Goal: Task Accomplishment & Management: Manage account settings

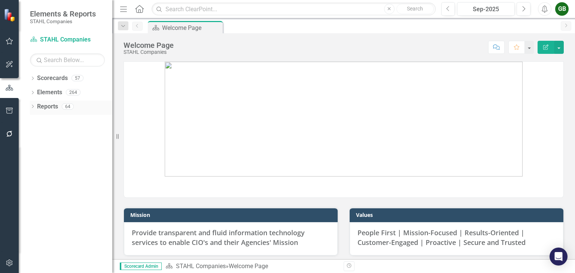
drag, startPoint x: 34, startPoint y: 104, endPoint x: 41, endPoint y: 106, distance: 7.0
click at [34, 104] on div "Dropdown Reports 64" at bounding box center [71, 108] width 82 height 14
click at [45, 107] on link "Reports" at bounding box center [47, 107] width 21 height 9
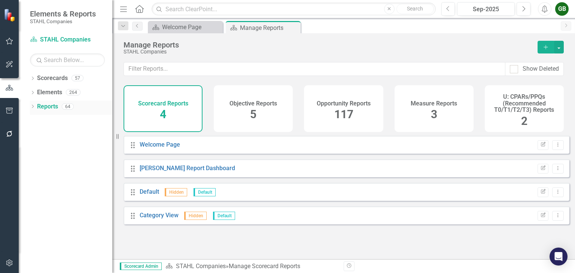
click at [30, 105] on div "Dropdown" at bounding box center [32, 107] width 5 height 6
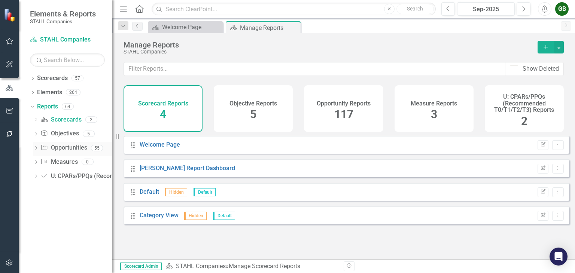
click at [38, 149] on icon "Dropdown" at bounding box center [35, 149] width 5 height 4
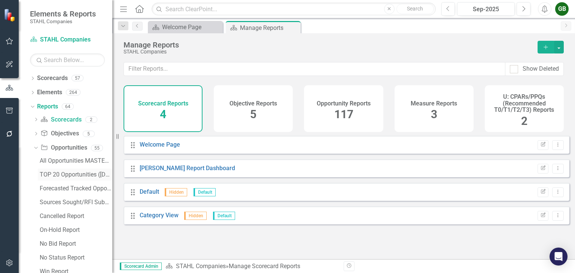
click at [69, 174] on div "TOP 20 Opportunities ([DATE] Process)" at bounding box center [76, 174] width 73 height 7
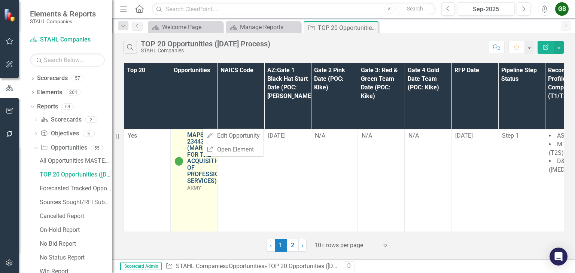
click at [198, 132] on link "MAPS-AMC-234430 (MARKETPLACE FOR THE ACQUISITION OF PROFESSIONAL SERVICES)" at bounding box center [209, 158] width 45 height 53
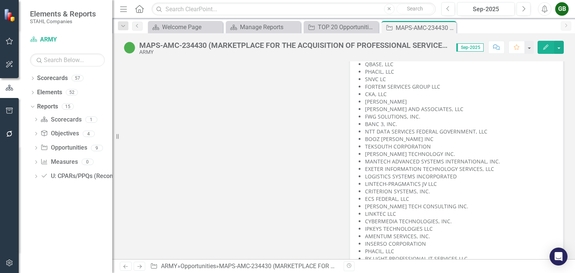
scroll to position [4208, 0]
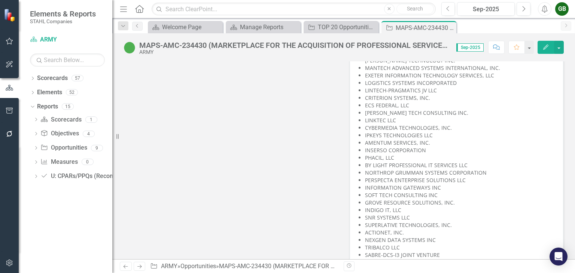
click at [540, 49] on button "Edit" at bounding box center [546, 47] width 16 height 13
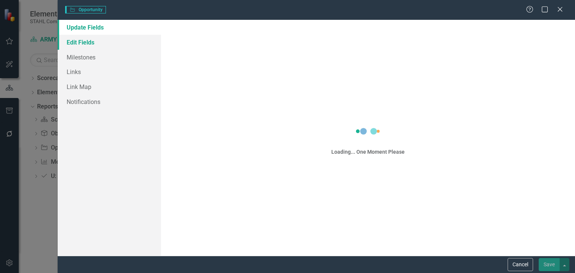
click at [85, 39] on link "Edit Fields" at bounding box center [109, 42] width 103 height 15
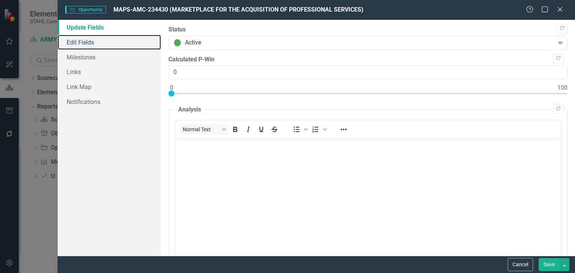
scroll to position [0, 0]
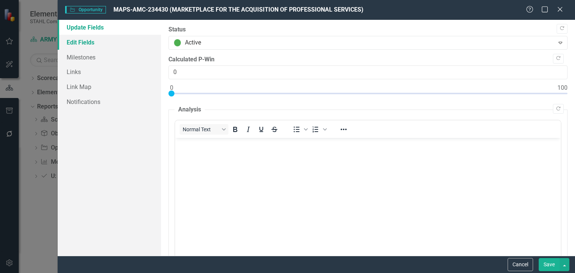
click at [87, 42] on link "Edit Fields" at bounding box center [109, 42] width 103 height 15
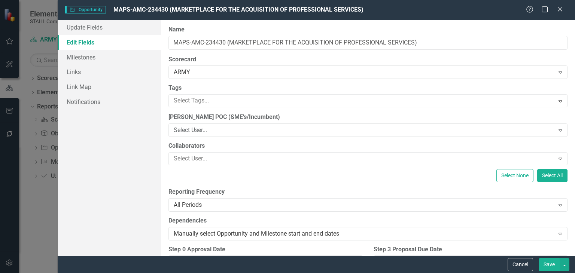
scroll to position [4530, 0]
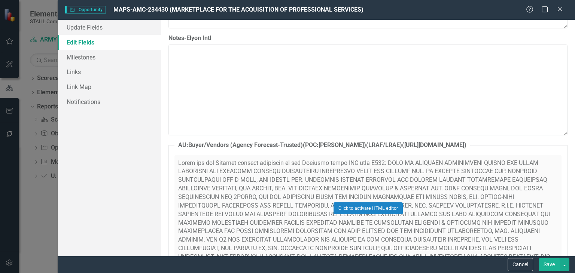
click at [416, 165] on div "Click to activate HTML editor" at bounding box center [367, 208] width 387 height 107
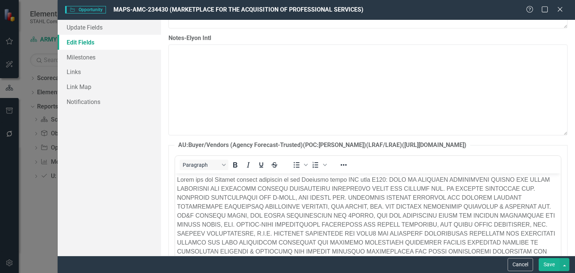
scroll to position [0, 0]
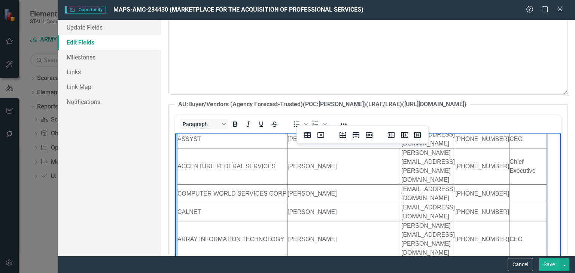
scroll to position [238, 0]
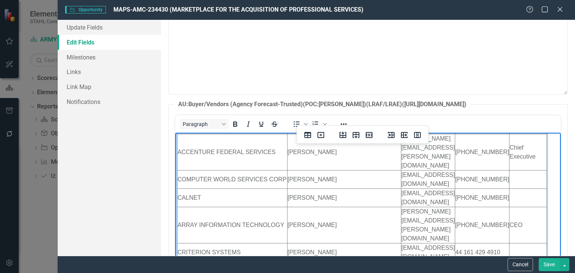
click at [547, 266] on button "Save" at bounding box center [549, 264] width 21 height 13
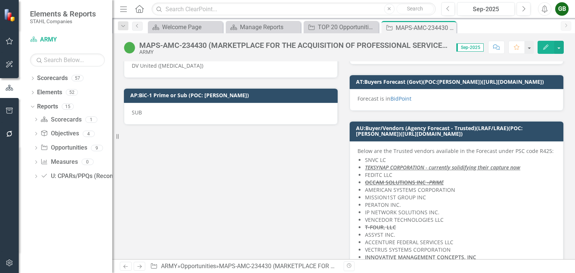
scroll to position [3524, 0]
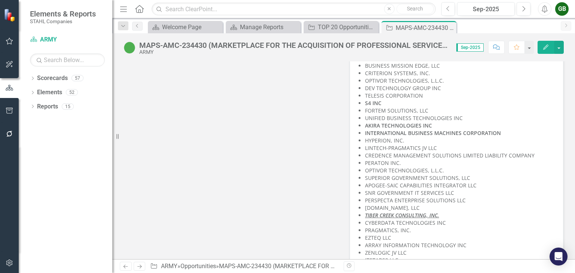
scroll to position [4620, 0]
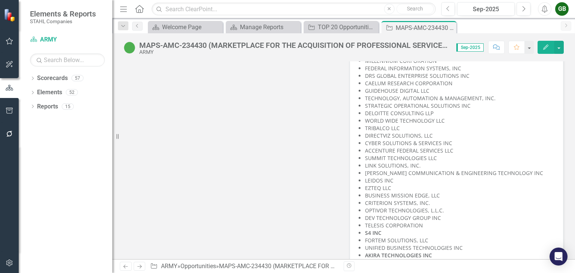
click at [542, 49] on button "Edit" at bounding box center [546, 47] width 16 height 13
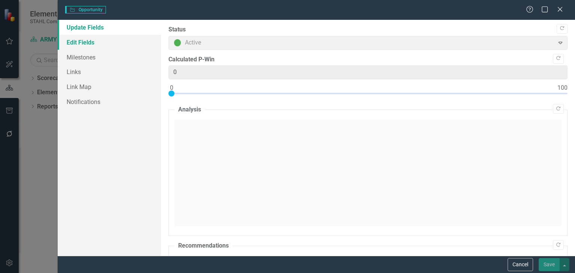
click at [75, 42] on link "Edit Fields" at bounding box center [109, 42] width 103 height 15
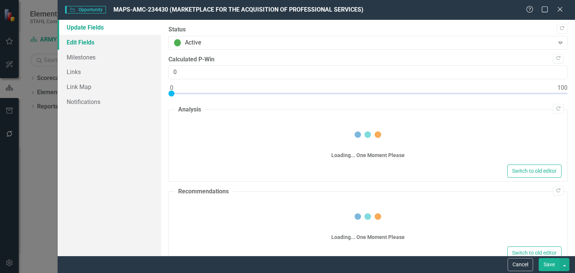
click at [115, 43] on link "Edit Fields" at bounding box center [109, 42] width 103 height 15
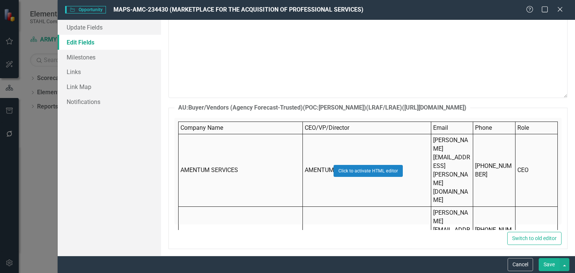
scroll to position [6270, 0]
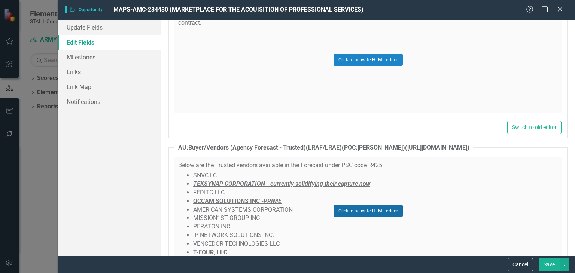
click at [375, 205] on button "Click to activate HTML editor" at bounding box center [368, 211] width 69 height 12
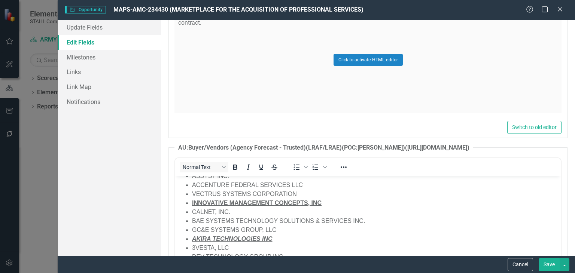
scroll to position [112, 0]
click at [367, 219] on li "BAE SYSTEMS TECHNOLOGY SOLUTIONS & SERVICES INC." at bounding box center [375, 219] width 367 height 9
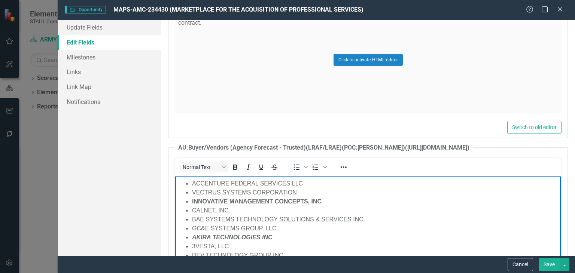
copy p "Below are the Trusted vendors available in the Forecast under PSC code R425:"
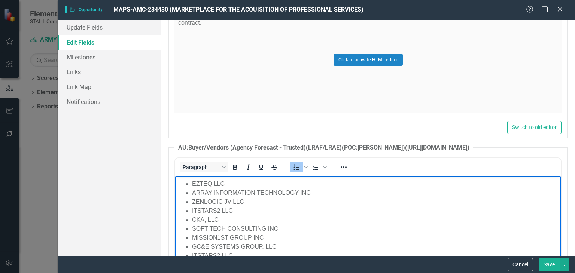
scroll to position [6312, 0]
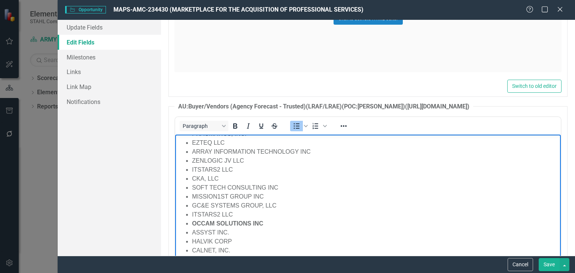
click at [239, 171] on li "ITSTARS2 LLC" at bounding box center [375, 169] width 367 height 9
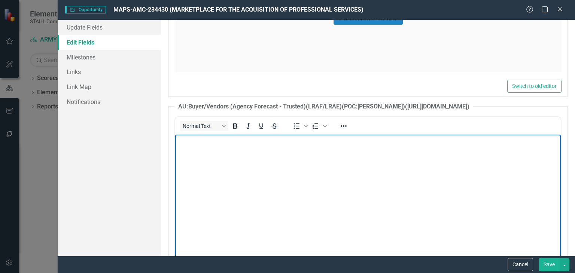
scroll to position [231, 0]
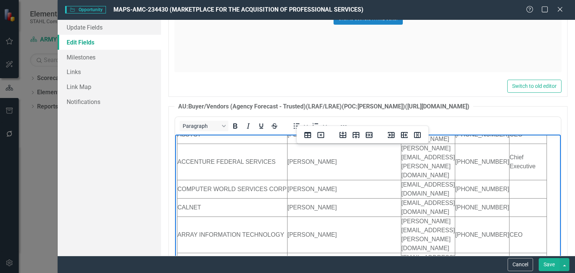
click at [543, 263] on button "Save" at bounding box center [549, 264] width 21 height 13
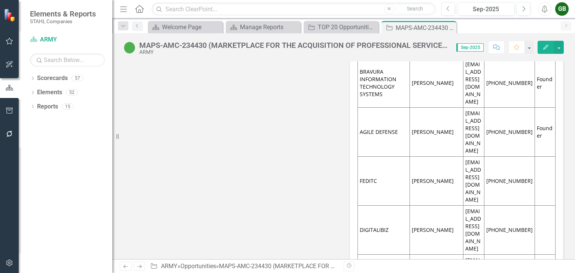
scroll to position [3936, 0]
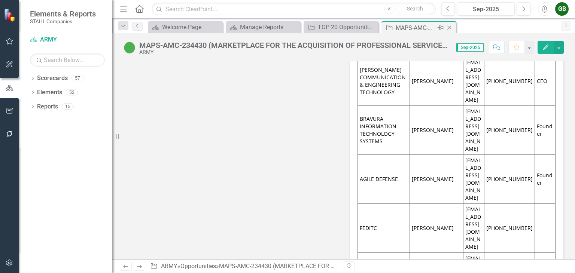
click at [447, 26] on icon "Close" at bounding box center [449, 28] width 7 height 6
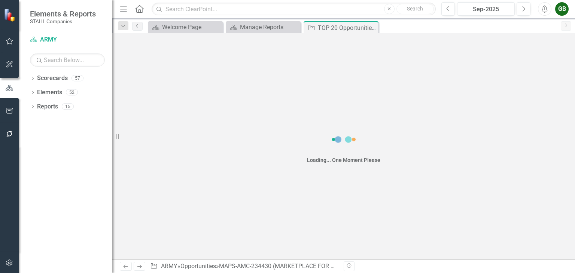
click at [353, 33] on div "Loading... One Moment Please" at bounding box center [343, 146] width 463 height 226
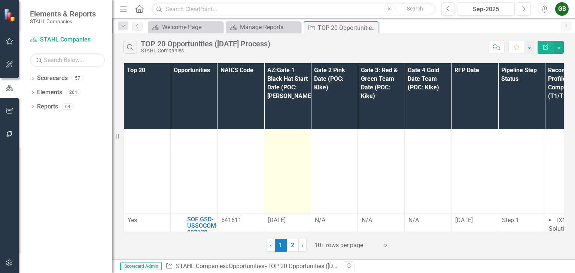
scroll to position [187, 0]
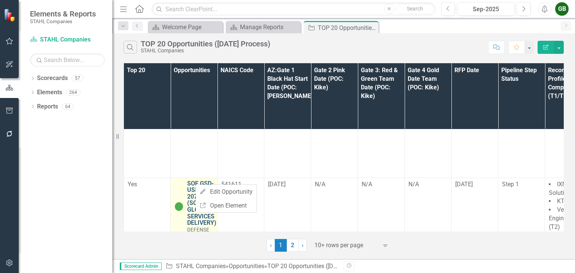
click at [202, 180] on link "SOF GSD-USSOCOM-207172 (SOF GLOBAL SERVICES DELIVERY)" at bounding box center [202, 203] width 31 height 46
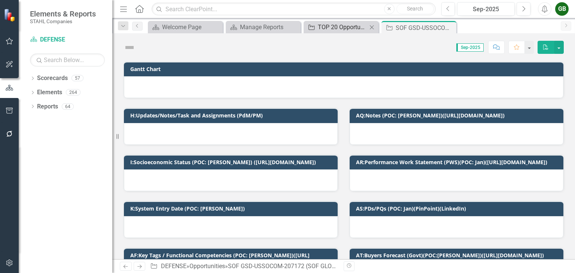
click at [341, 30] on div "TOP 20 Opportunities ([DATE] Process)" at bounding box center [342, 26] width 49 height 9
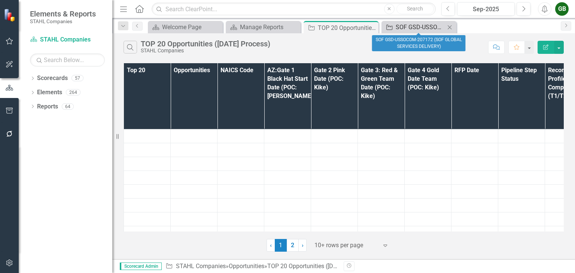
click at [422, 23] on div "SOF GSD-USSOCOM-207172 (SOF GLOBAL SERVICES DELIVERY)" at bounding box center [420, 26] width 49 height 9
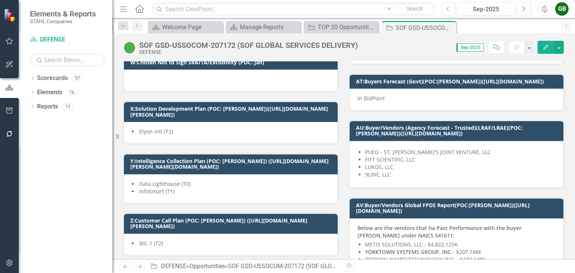
scroll to position [2808, 0]
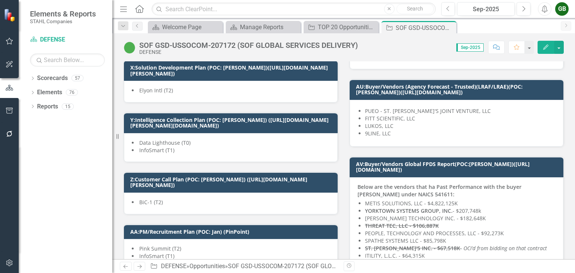
click at [461, 130] on li "LUKOS, LLC" at bounding box center [460, 125] width 191 height 7
click at [541, 45] on button "Edit" at bounding box center [546, 47] width 16 height 13
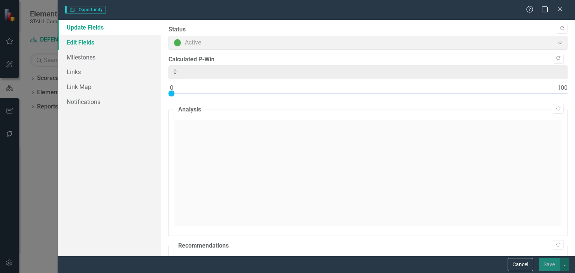
type input "0"
click at [73, 43] on link "Edit Fields" at bounding box center [109, 42] width 103 height 15
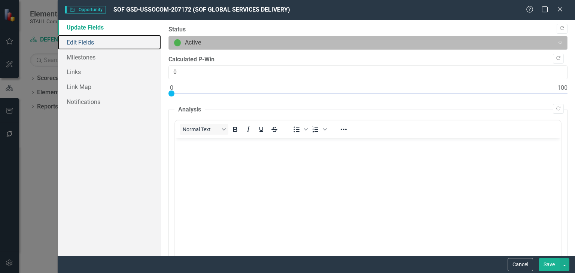
scroll to position [0, 0]
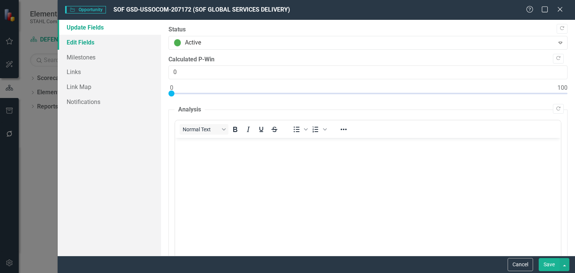
click at [94, 39] on link "Edit Fields" at bounding box center [109, 42] width 103 height 15
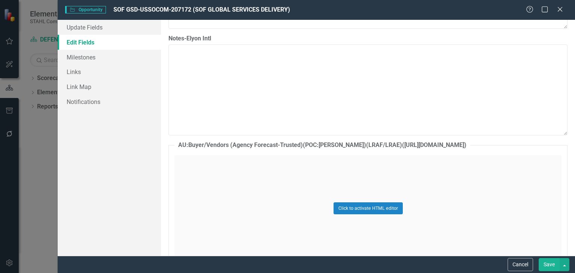
scroll to position [6257, 0]
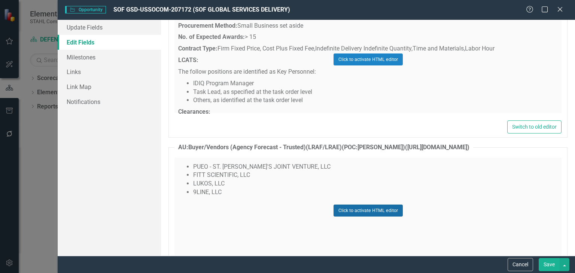
click at [351, 205] on button "Click to activate HTML editor" at bounding box center [368, 211] width 69 height 12
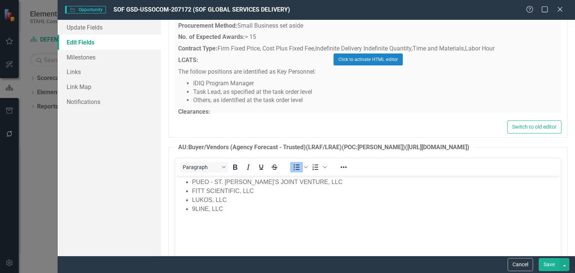
scroll to position [0, 0]
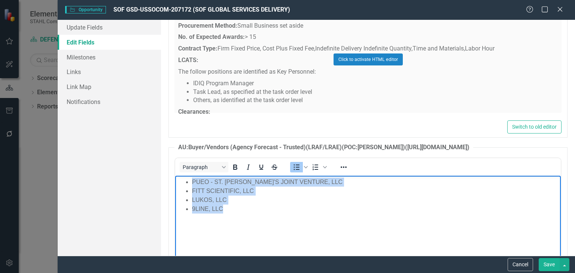
drag, startPoint x: 275, startPoint y: 207, endPoint x: 188, endPoint y: 185, distance: 90.0
click at [188, 185] on ul "PUEO - ST. MICHAEL'S JOINT VENTURE, LLC FITT SCIENTIFIC, LLC LUKOS, LLC 9LINE, …" at bounding box center [368, 195] width 382 height 36
copy ul "PUEO - ST. MICHAEL'S JOINT VENTURE, LLC FITT SCIENTIFIC, LLC LUKOS, LLC 9LINE, …"
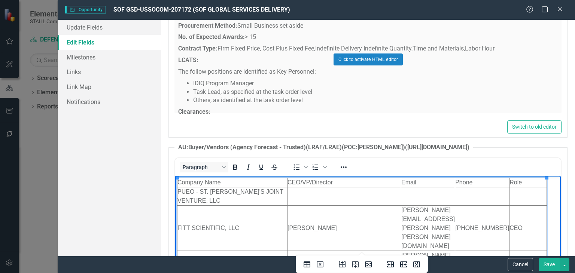
click at [549, 264] on button "Save" at bounding box center [549, 264] width 21 height 13
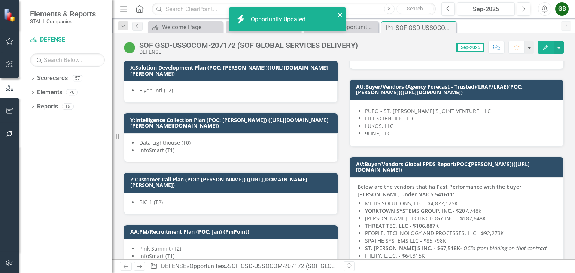
click at [341, 15] on icon "close" at bounding box center [340, 15] width 5 height 6
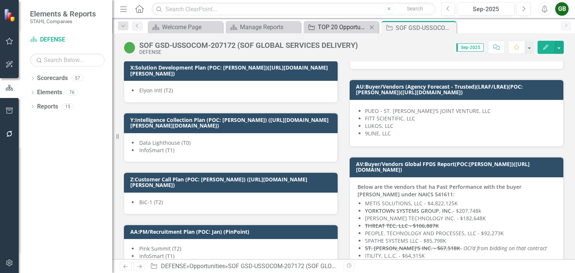
click at [352, 30] on div "TOP 20 Opportunities ([DATE] Process)" at bounding box center [342, 26] width 49 height 9
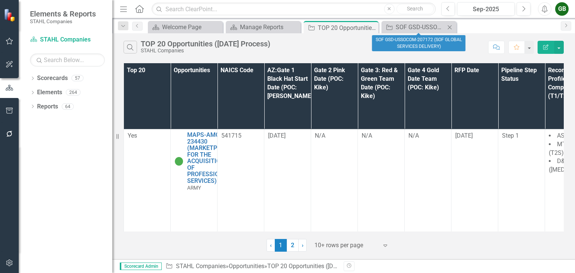
click at [451, 27] on icon "Close" at bounding box center [449, 27] width 7 height 6
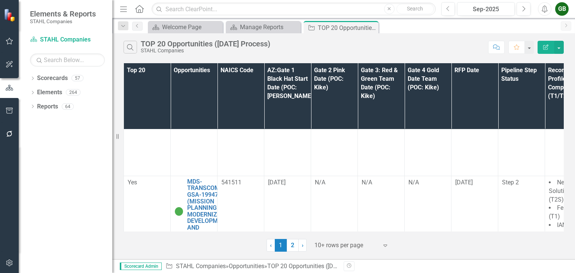
scroll to position [374, 0]
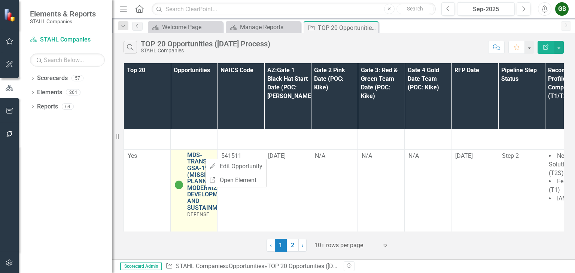
click at [191, 152] on link "MDS-TRANSCOM-GSA-199474 (MISSION PLANNING MODERNIZATION DEVELOPMENT AND SUSTAIN…" at bounding box center [211, 181] width 48 height 59
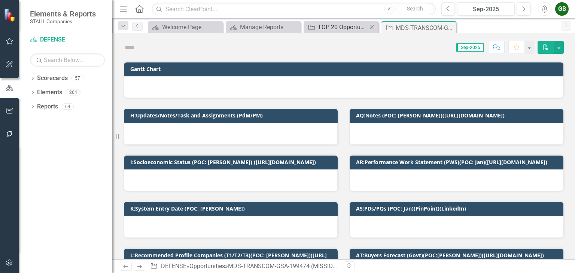
click at [347, 28] on div "TOP 20 Opportunities ([DATE] Process)" at bounding box center [342, 26] width 49 height 9
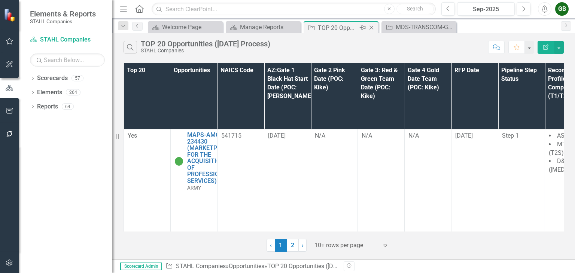
click at [333, 28] on div "TOP 20 Opportunities ([DATE] Process)" at bounding box center [338, 27] width 40 height 9
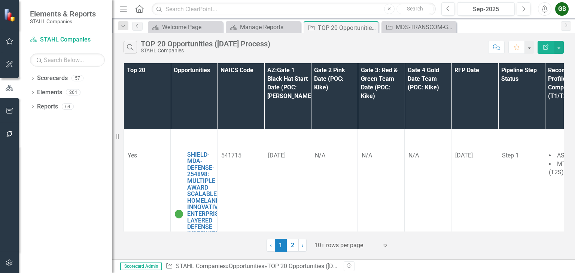
scroll to position [487, 0]
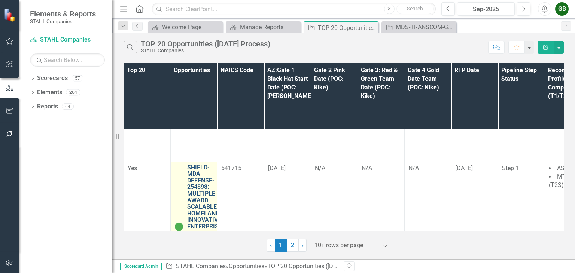
click at [198, 180] on link "SHIELD-MDA-DEFENSE-254898: MULTIPLE AWARD SCALABLE HOMELAND INNOVATIVE ENTERPRI…" at bounding box center [204, 223] width 35 height 119
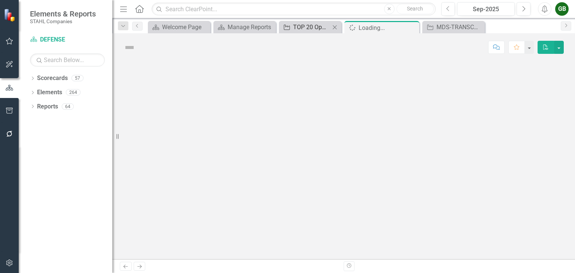
click at [316, 29] on div "TOP 20 Opportunities ([DATE] Process)" at bounding box center [311, 26] width 37 height 9
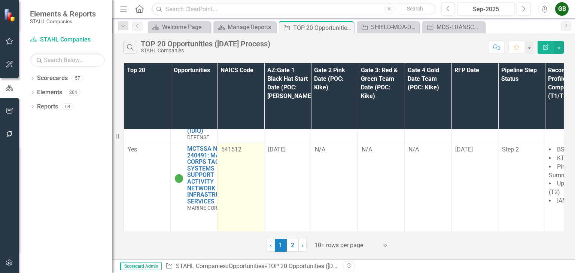
scroll to position [636, 0]
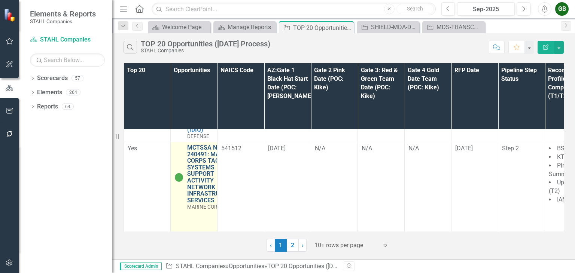
click at [202, 167] on link "MCTSSA NIS-240491: MARINE CORPS TACTICAL SYSTEMS SUPPORT ACTIVITY NETWORK INFRA…" at bounding box center [212, 174] width 51 height 59
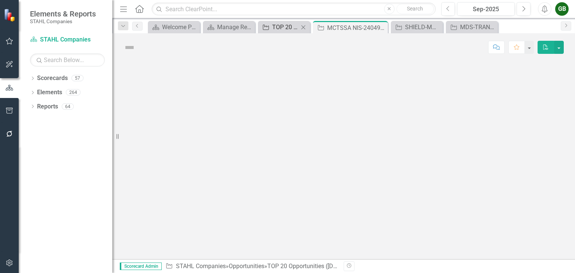
click at [277, 25] on div "TOP 20 Opportunities ([DATE] Process)" at bounding box center [285, 26] width 27 height 9
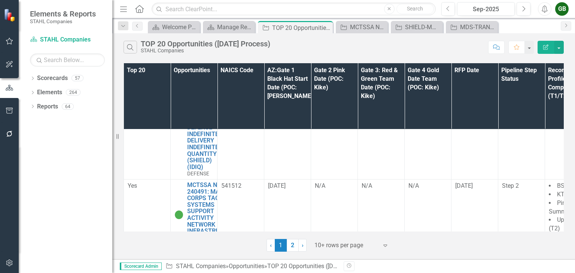
scroll to position [711, 0]
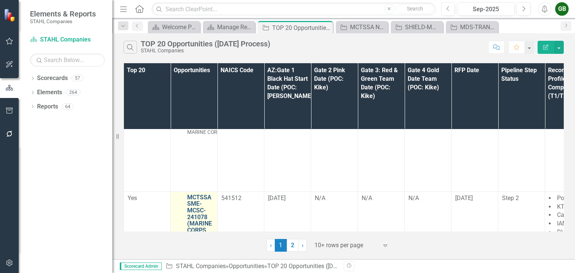
click at [199, 204] on link "MCTSSA SME-MCSC-241078 (MARINE CORPS TACTICAL SYSTEMS SUPPORT ACTIVITY SUBJECT …" at bounding box center [201, 237] width 28 height 86
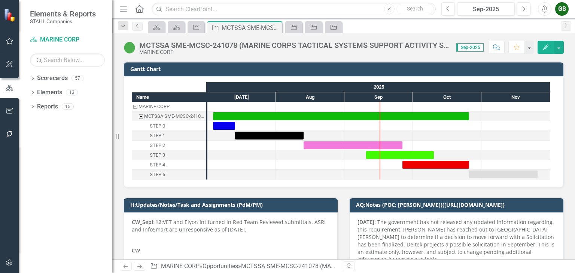
click at [334, 27] on icon "Opportunity" at bounding box center [333, 27] width 7 height 6
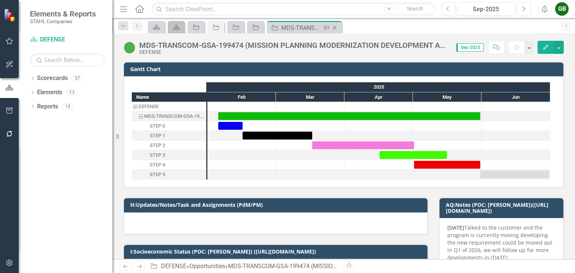
checkbox input "true"
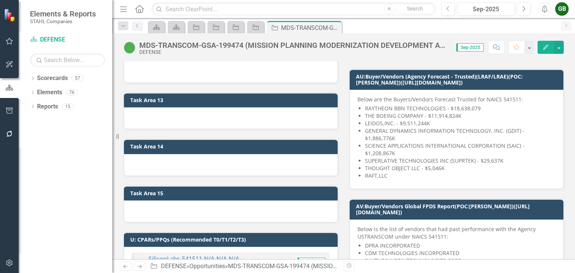
scroll to position [1236, 0]
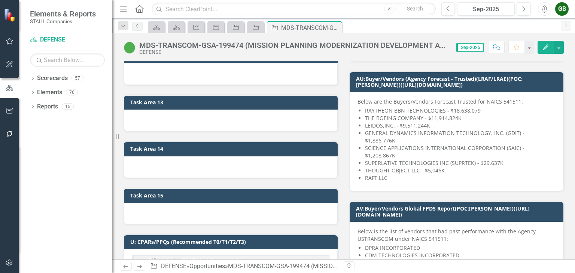
drag, startPoint x: 426, startPoint y: 174, endPoint x: 350, endPoint y: 146, distance: 80.7
click at [350, 146] on div "Below are the Buyers/Vendors Forecast Trusted for NAICS 541511: RAYTHEON BBN TE…" at bounding box center [457, 141] width 214 height 99
click at [542, 46] on button "Edit" at bounding box center [546, 47] width 16 height 13
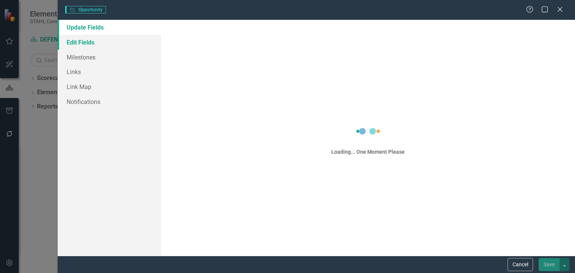
click at [88, 42] on link "Edit Fields" at bounding box center [109, 42] width 103 height 15
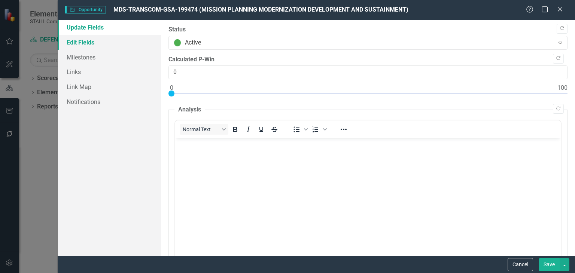
click at [75, 43] on link "Edit Fields" at bounding box center [109, 42] width 103 height 15
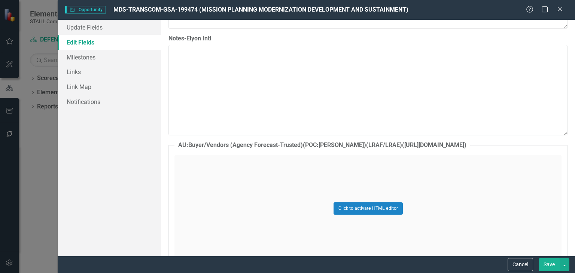
scroll to position [6243, 0]
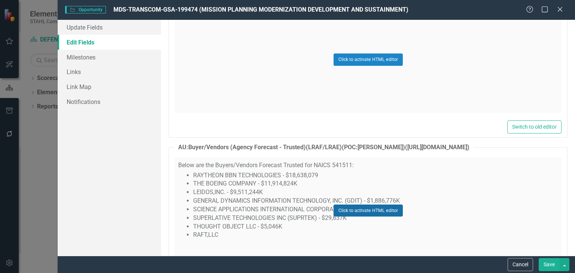
click at [373, 205] on button "Click to activate HTML editor" at bounding box center [368, 211] width 69 height 12
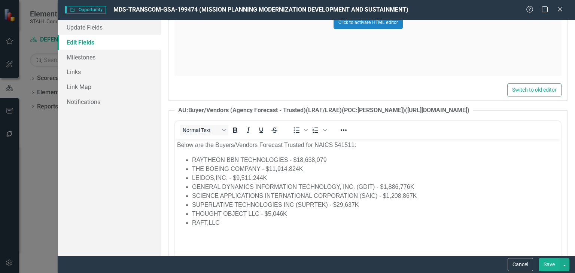
scroll to position [6281, 0]
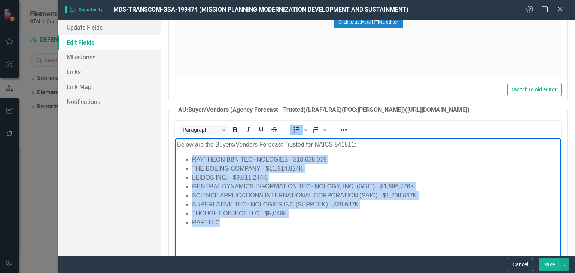
drag, startPoint x: 276, startPoint y: 230, endPoint x: 180, endPoint y: 162, distance: 117.3
click at [180, 162] on body "Below are the Buyers/Vendors Forecast Trusted for NAICS 541511: RAYTHEON BBN TE…" at bounding box center [368, 194] width 386 height 112
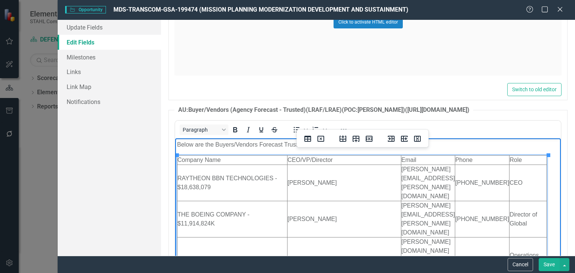
scroll to position [49, 0]
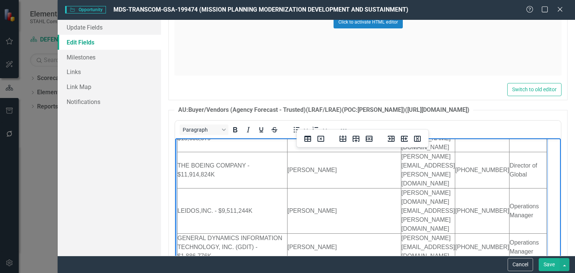
click at [547, 261] on button "Save" at bounding box center [549, 264] width 21 height 13
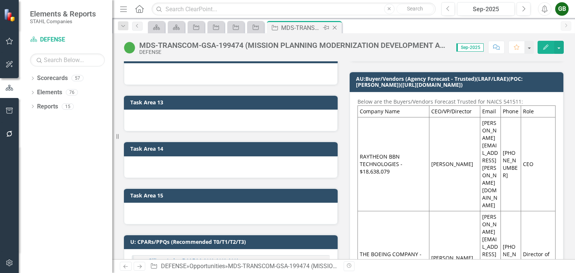
click at [335, 27] on icon "Close" at bounding box center [334, 28] width 7 height 6
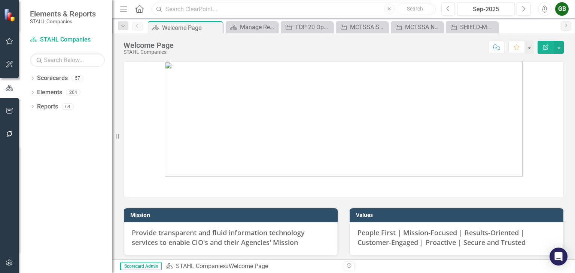
click at [218, 10] on input "text" at bounding box center [294, 9] width 284 height 13
paste input "CENTAM-USCB-COMMERCE-237323: CENSUS BUREAU TRANSFORMATION APPLICATION MODERNIZA…"
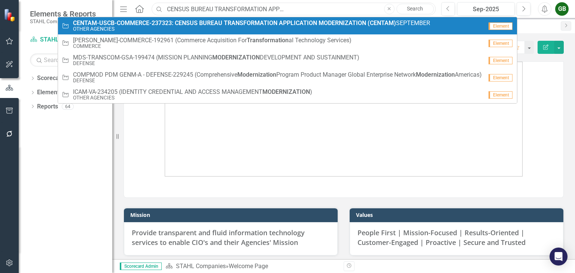
type input "CENTAM-USCB-COMMERCE-237323: CENSUS BUREAU TRANSFORMATION APPLICATION MODERNIZA…"
click at [213, 28] on small "OTHER AGENCIES" at bounding box center [251, 29] width 357 height 6
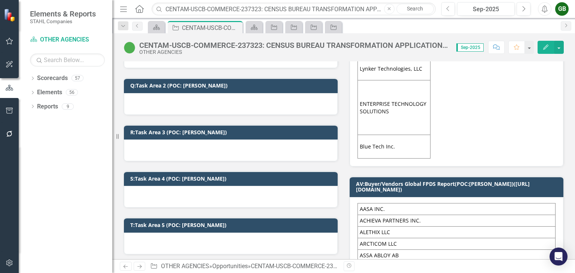
scroll to position [1086, 0]
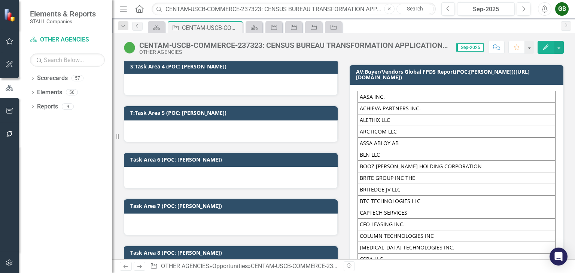
click at [547, 42] on button "Edit" at bounding box center [546, 47] width 16 height 13
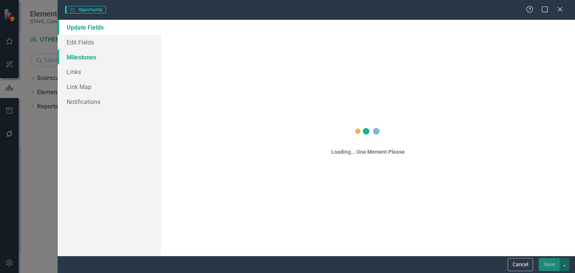
click at [80, 42] on div "Opportunity Opportunity Help Maximize Close Update Fields Edit Fields Milestone…" at bounding box center [287, 136] width 575 height 273
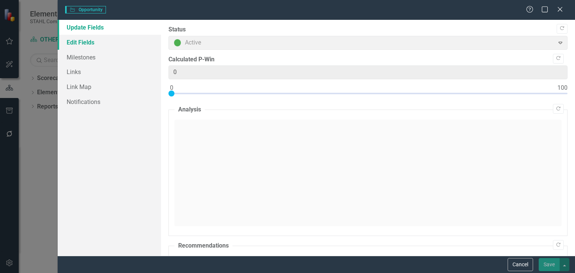
click at [82, 40] on link "Edit Fields" at bounding box center [109, 42] width 103 height 15
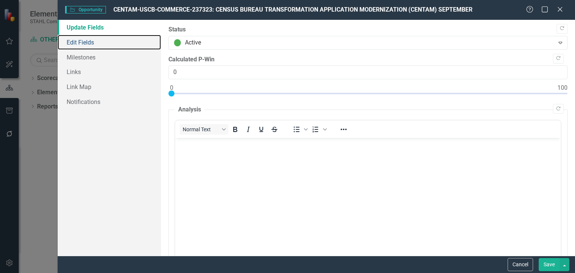
scroll to position [0, 0]
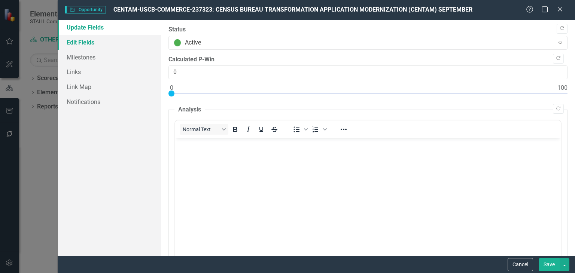
click at [70, 42] on link "Edit Fields" at bounding box center [109, 42] width 103 height 15
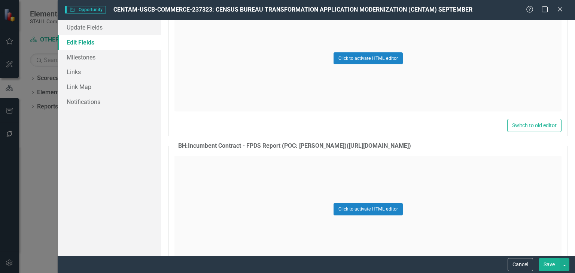
scroll to position [5765, 0]
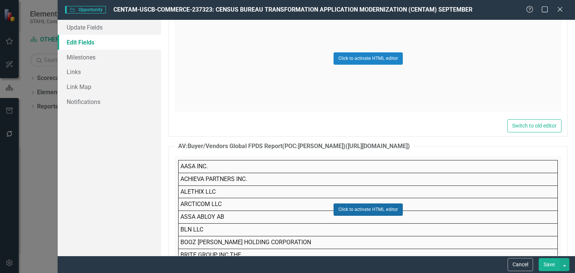
click at [358, 204] on button "Click to activate HTML editor" at bounding box center [368, 210] width 69 height 12
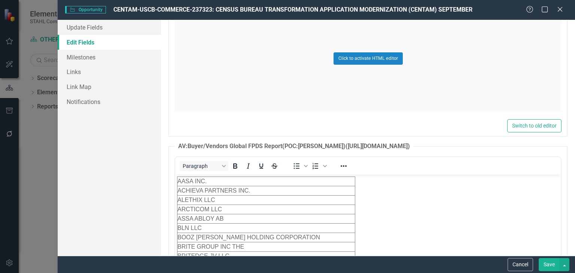
scroll to position [0, 0]
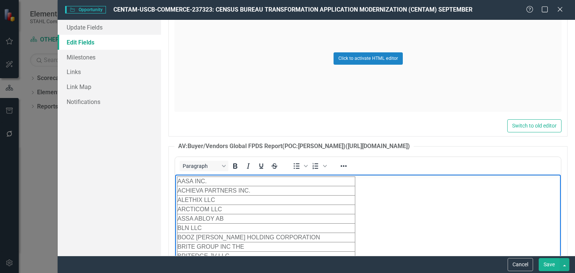
click at [331, 206] on td "ARCTICOM LLC" at bounding box center [266, 209] width 178 height 9
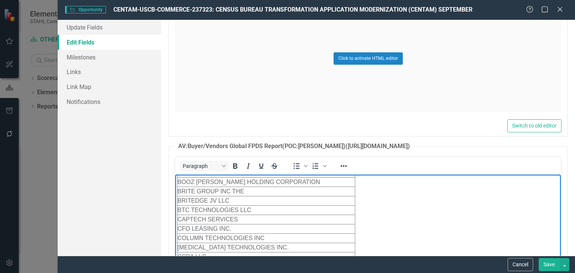
scroll to position [75, 0]
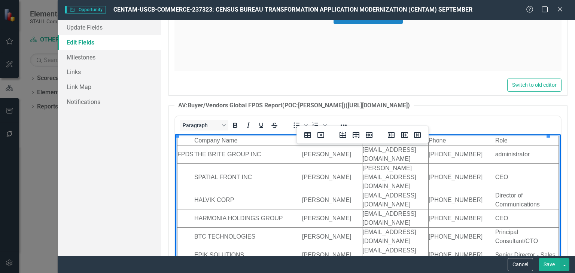
scroll to position [264, 0]
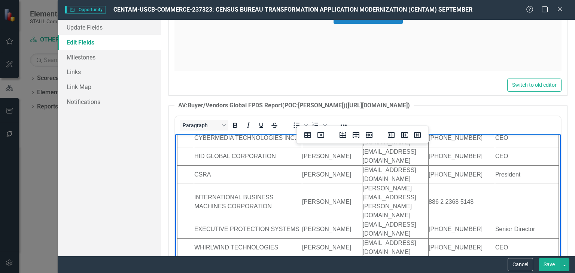
click at [550, 267] on button "Save" at bounding box center [549, 264] width 21 height 13
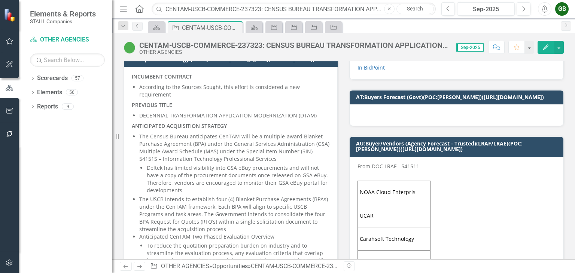
scroll to position [487, 0]
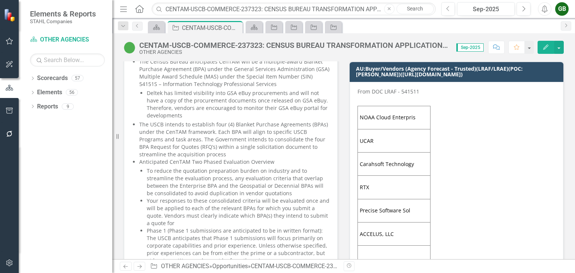
click at [542, 50] on button "Edit" at bounding box center [546, 47] width 16 height 13
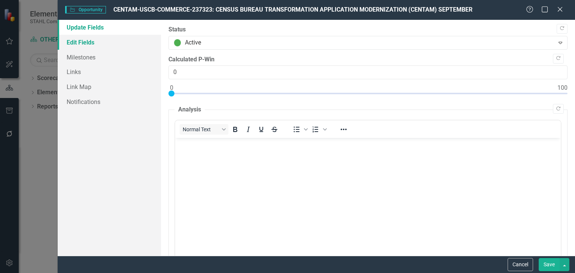
scroll to position [0, 0]
click at [81, 43] on link "Edit Fields" at bounding box center [109, 42] width 103 height 15
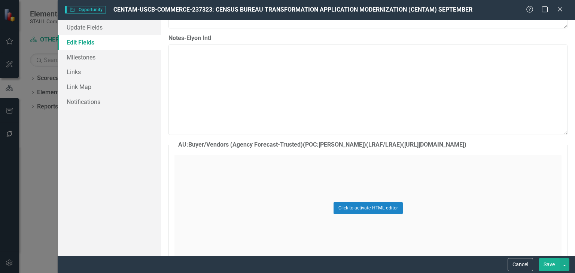
scroll to position [6218, 0]
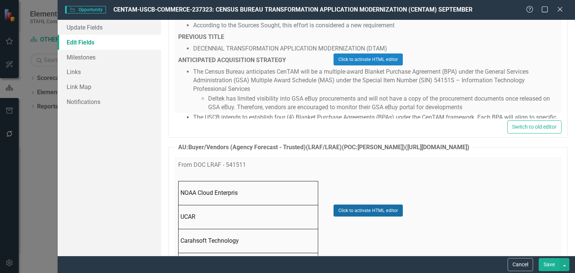
click at [372, 205] on button "Click to activate HTML editor" at bounding box center [368, 211] width 69 height 12
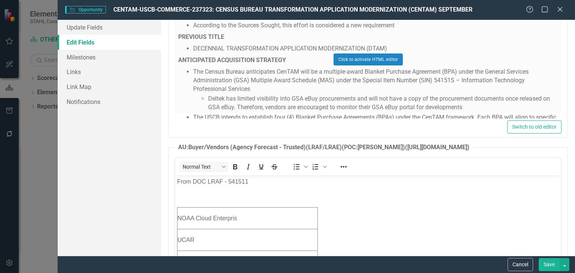
scroll to position [0, 0]
click at [247, 217] on td "NOAA Cloud Enterpris" at bounding box center [247, 219] width 140 height 22
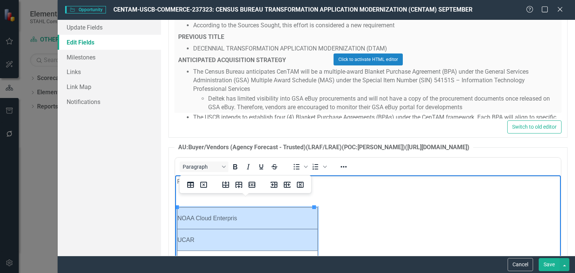
drag, startPoint x: 177, startPoint y: 217, endPoint x: 244, endPoint y: 247, distance: 73.1
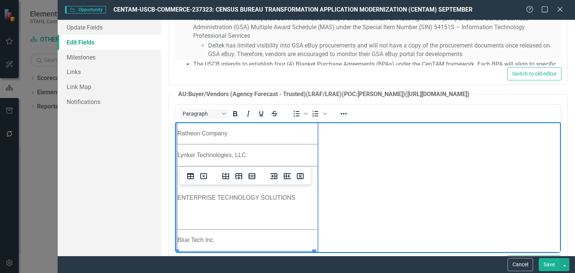
scroll to position [6330, 0]
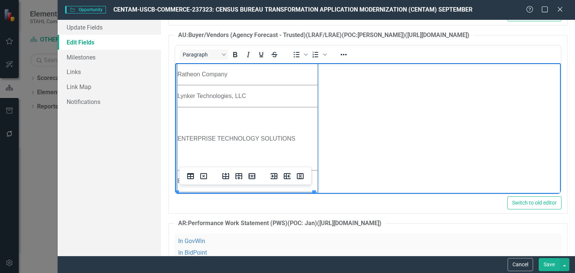
click at [309, 172] on td "Blue Tech Inc." at bounding box center [247, 181] width 140 height 22
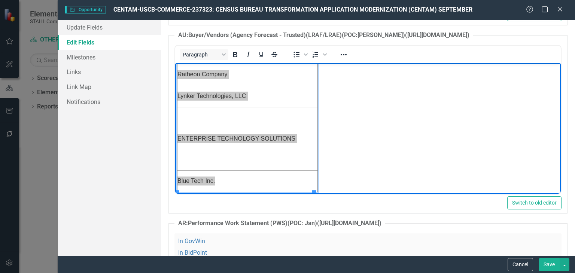
click at [546, 261] on button "Save" at bounding box center [549, 264] width 21 height 13
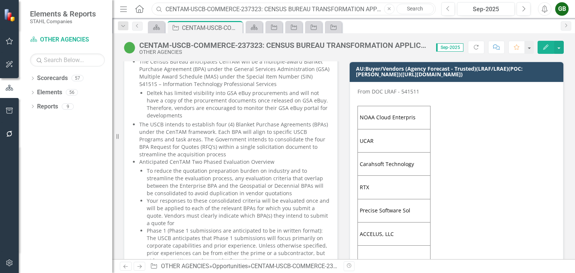
click at [287, 10] on input "CENTAM-USCB-COMMERCE-237323: CENSUS BUREAU TRANSFORMATION APPLICATION MODERNIZA…" at bounding box center [294, 9] width 284 height 13
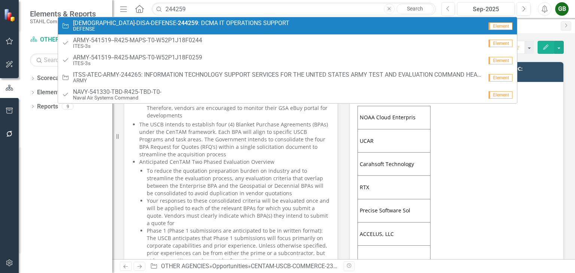
click at [151, 25] on span "DIOS-DISA-DEFENSE- 244259 : DCMA IT OPERATIONS SUPPORT" at bounding box center [181, 23] width 216 height 7
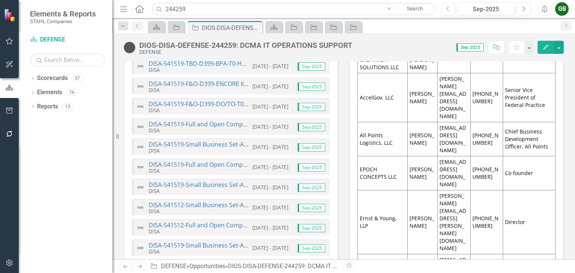
scroll to position [1385, 0]
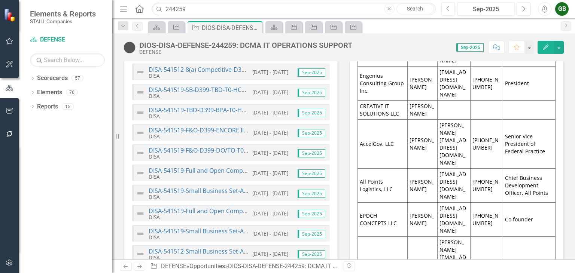
click at [547, 45] on icon "Edit" at bounding box center [546, 47] width 7 height 5
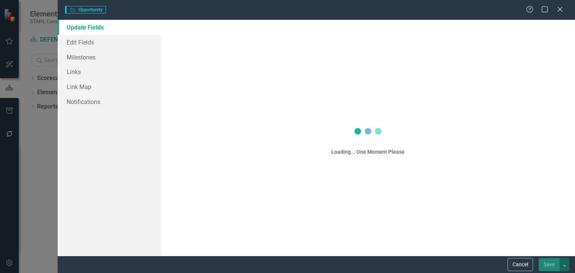
click at [87, 41] on div "Opportunity Opportunity Help Maximize Close Update Fields Edit Fields Milestone…" at bounding box center [287, 136] width 575 height 273
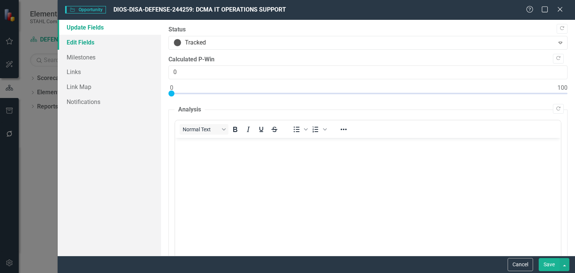
scroll to position [0, 0]
click at [90, 43] on link "Edit Fields" at bounding box center [109, 42] width 103 height 15
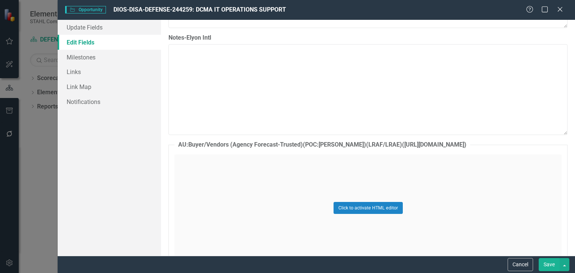
scroll to position [6179, 0]
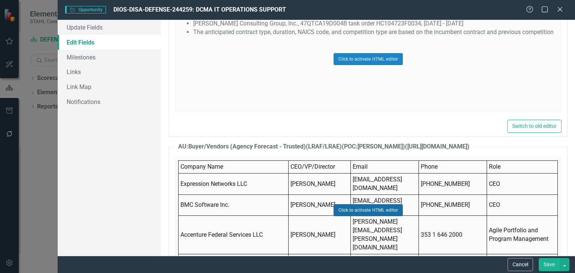
click at [342, 204] on button "Click to activate HTML editor" at bounding box center [368, 210] width 69 height 12
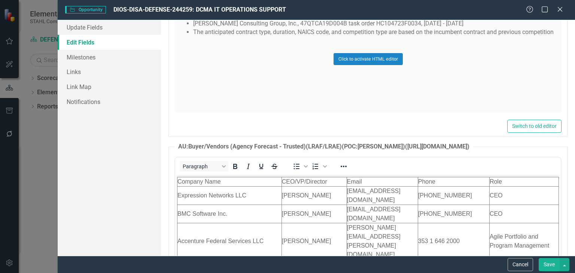
scroll to position [0, 0]
click at [363, 193] on td "abirray@gmail.com" at bounding box center [382, 196] width 71 height 18
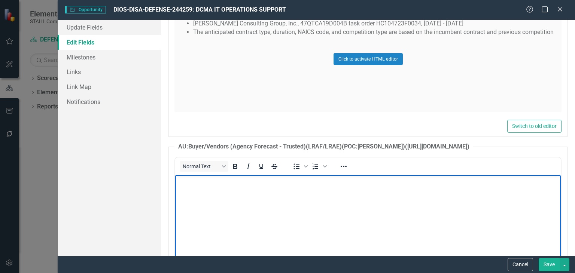
click at [314, 196] on body "Rich Text Area. Press ALT-0 for help." at bounding box center [368, 231] width 386 height 112
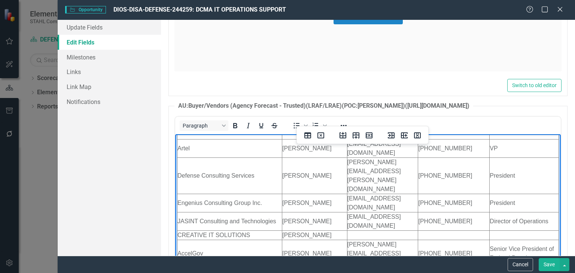
scroll to position [6369, 0]
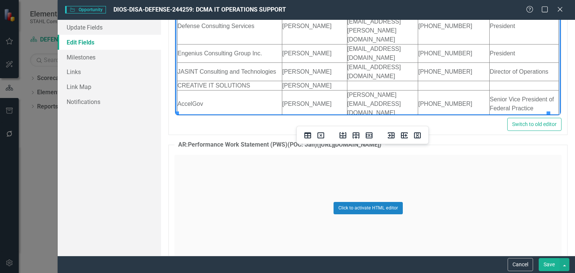
drag, startPoint x: 548, startPoint y: 262, endPoint x: 177, endPoint y: 55, distance: 425.2
click at [548, 262] on button "Save" at bounding box center [549, 264] width 21 height 13
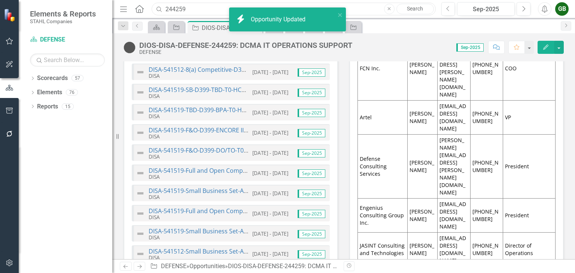
click at [215, 7] on input "244259" at bounding box center [294, 9] width 284 height 13
drag, startPoint x: 212, startPoint y: 9, endPoint x: 148, endPoint y: 10, distance: 63.7
click at [148, 10] on div "Menu Home Search 244259 Close Search" at bounding box center [276, 9] width 316 height 14
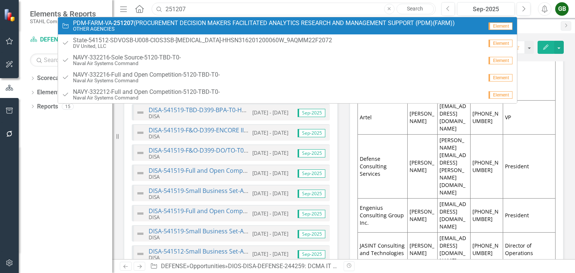
type input "251207"
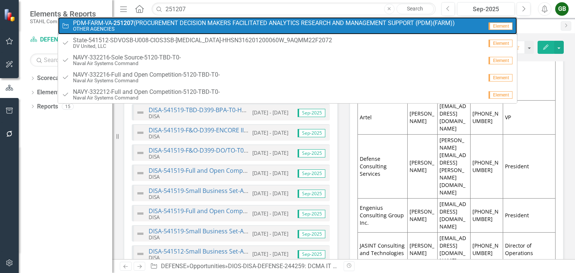
click at [194, 27] on small "OTHER AGENCIES" at bounding box center [264, 29] width 382 height 6
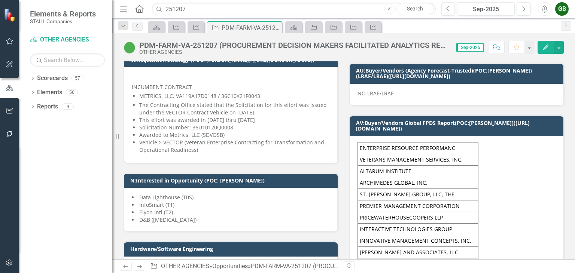
scroll to position [487, 0]
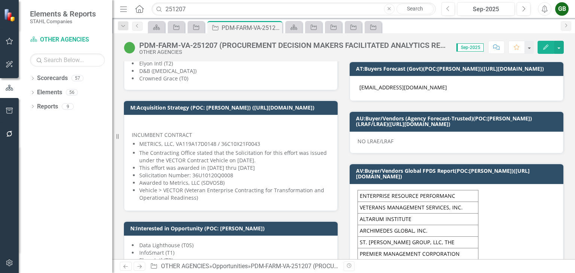
click at [545, 48] on icon "Edit" at bounding box center [546, 47] width 7 height 5
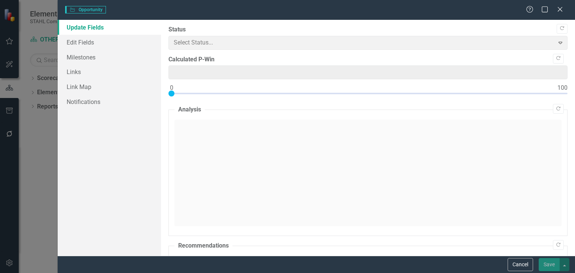
click at [76, 42] on div "Opportunity Opportunity Help Maximize Close Update Fields Edit Fields Milestone…" at bounding box center [287, 136] width 575 height 273
type input "0"
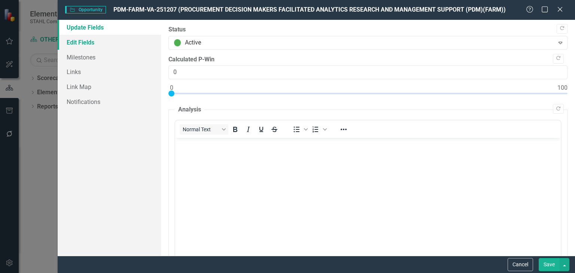
scroll to position [0, 0]
click at [93, 43] on link "Edit Fields" at bounding box center [109, 42] width 103 height 15
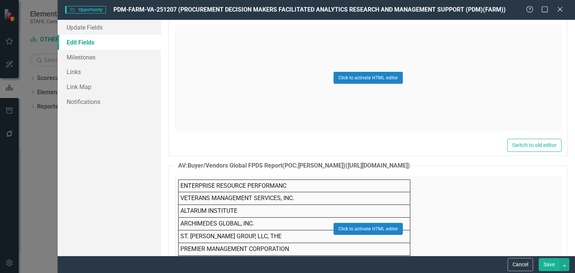
scroll to position [5838, 0]
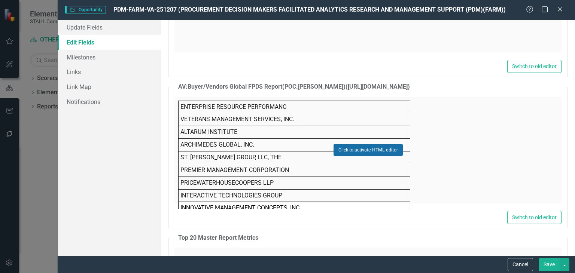
click at [356, 144] on button "Click to activate HTML editor" at bounding box center [368, 150] width 69 height 12
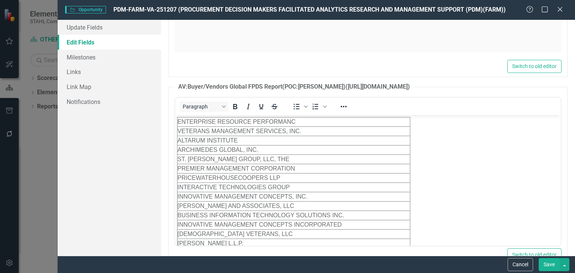
scroll to position [0, 0]
click at [416, 156] on body "ENTERPRISE RESOURCE PERFORMANC VETERANS MANAGEMENT SERVICES, INC. ALTARUM INSTI…" at bounding box center [368, 224] width 386 height 219
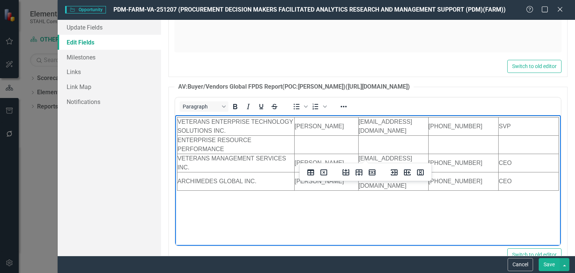
click at [545, 263] on button "Save" at bounding box center [549, 264] width 21 height 13
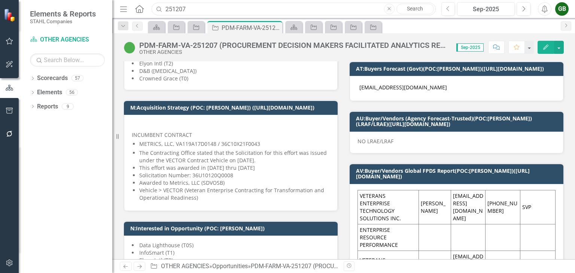
drag, startPoint x: 195, startPoint y: 6, endPoint x: 151, endPoint y: 6, distance: 43.8
click at [151, 6] on div "251207" at bounding box center [292, 9] width 284 height 13
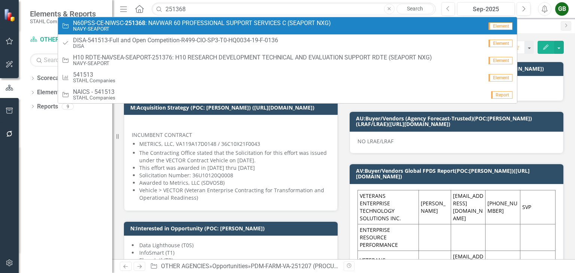
click at [193, 25] on span "N60PSS-CE-NIWSC- 251368 : NAVWAR 60 PROFESSIONAL SUPPORT SERVICES C (SEAPORT NX…" at bounding box center [202, 23] width 258 height 7
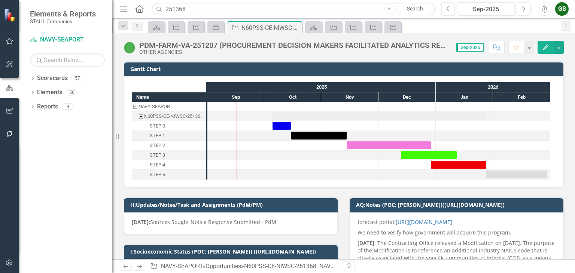
click at [546, 46] on icon "button" at bounding box center [545, 47] width 5 height 5
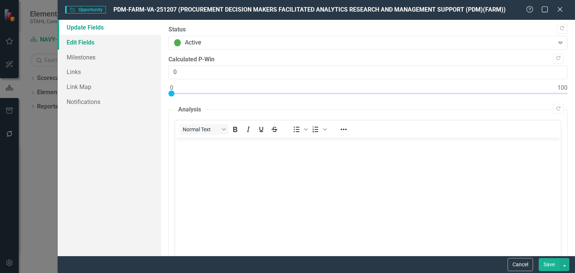
click at [89, 41] on link "Edit Fields" at bounding box center [109, 42] width 103 height 15
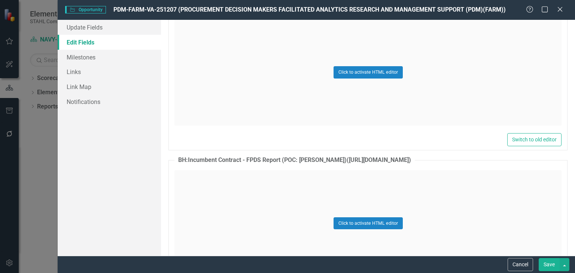
scroll to position [5764, 0]
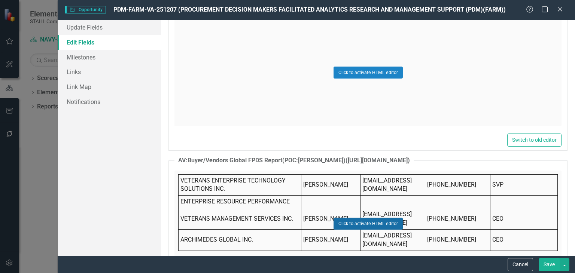
click at [369, 218] on button "Click to activate HTML editor" at bounding box center [368, 224] width 69 height 12
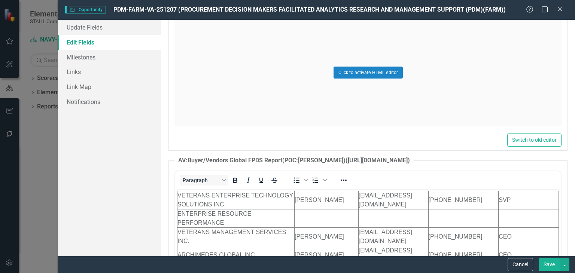
scroll to position [0, 0]
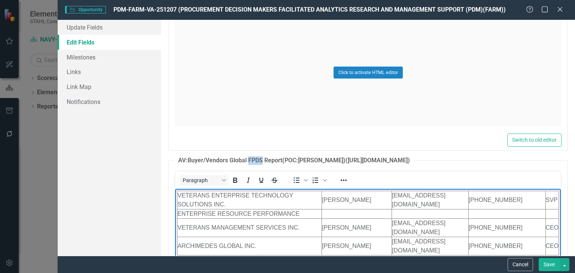
click at [544, 263] on button "Save" at bounding box center [549, 264] width 21 height 13
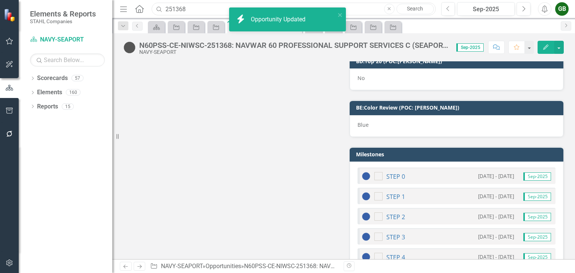
click at [209, 8] on input "251368" at bounding box center [294, 9] width 284 height 13
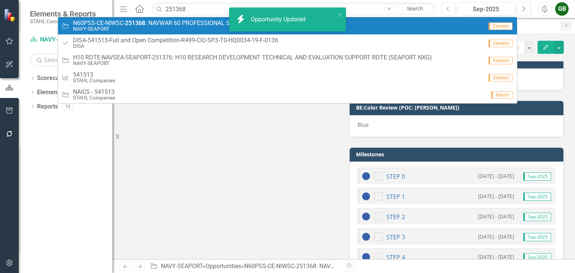
click at [185, 30] on small "NAVY-SEAPORT" at bounding box center [202, 29] width 258 height 6
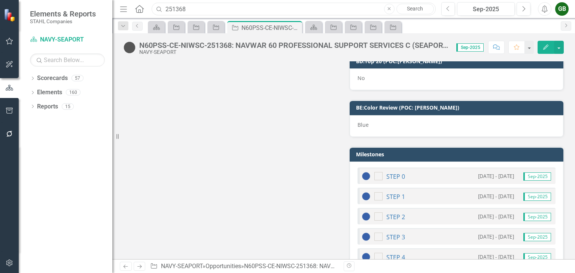
click at [234, 11] on input "251368" at bounding box center [294, 9] width 284 height 13
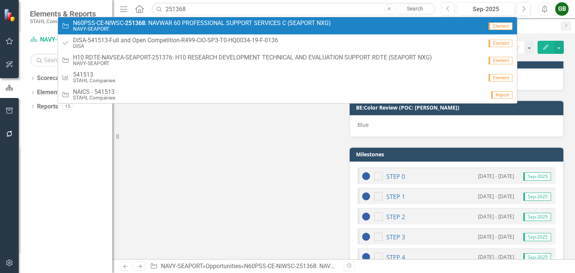
click at [196, 26] on small "NAVY-SEAPORT" at bounding box center [202, 29] width 258 height 6
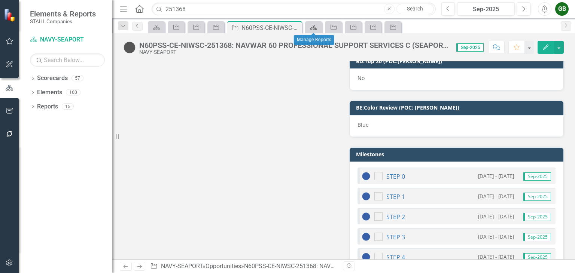
click at [308, 24] on div "Scorecard" at bounding box center [312, 26] width 10 height 9
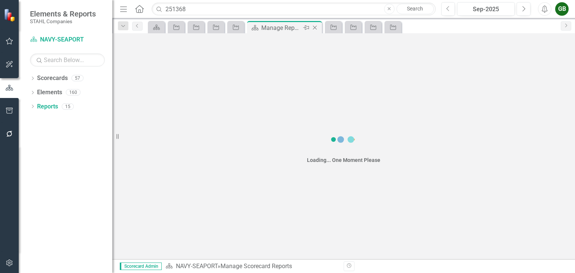
click at [312, 27] on icon "Close" at bounding box center [314, 28] width 7 height 6
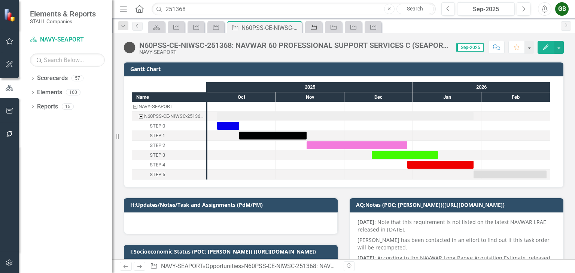
click at [312, 27] on icon "Opportunity" at bounding box center [313, 27] width 7 height 6
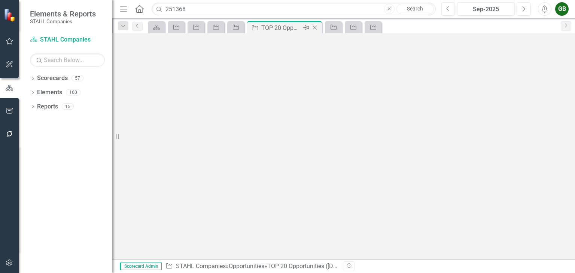
click at [316, 27] on icon "Close" at bounding box center [314, 28] width 7 height 6
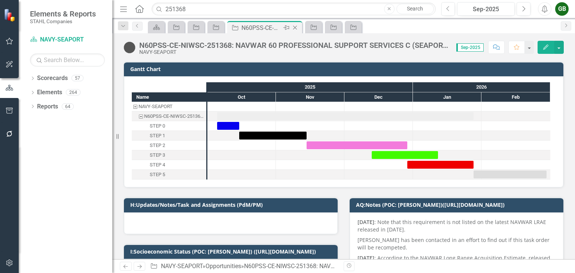
click at [285, 28] on icon at bounding box center [286, 27] width 6 height 4
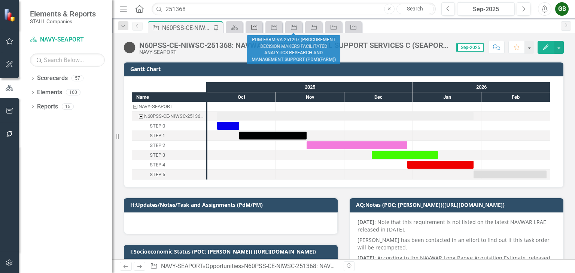
click at [252, 25] on icon at bounding box center [254, 27] width 6 height 5
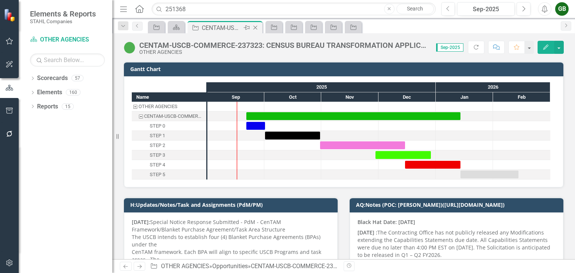
click at [255, 27] on icon at bounding box center [255, 28] width 4 height 4
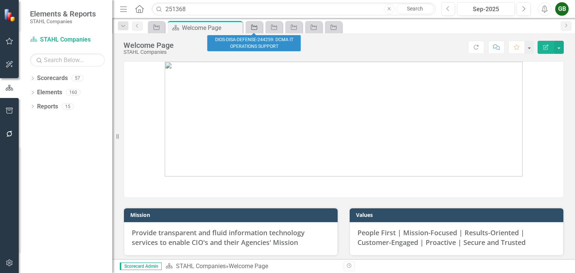
click at [252, 25] on icon at bounding box center [254, 27] width 6 height 5
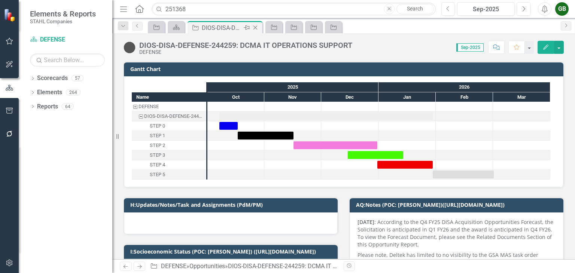
click at [255, 27] on icon at bounding box center [255, 28] width 4 height 4
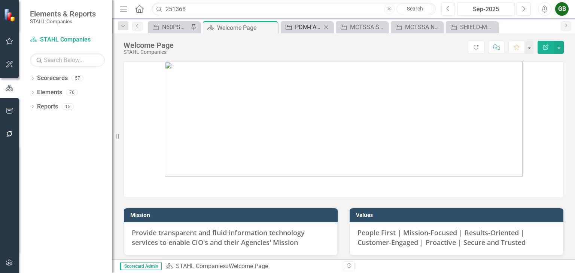
click at [307, 27] on div "PDM-FARM-VA-251207 (PROCUREMENT DECISION MAKERS FACILITATED ANALYTICS RESEARCH …" at bounding box center [308, 26] width 27 height 9
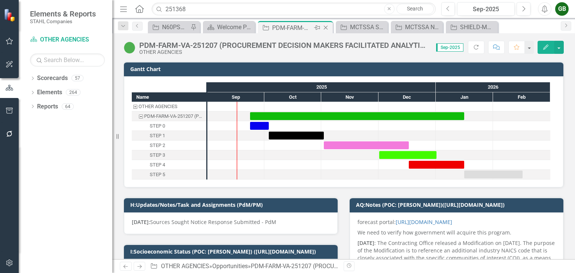
click at [325, 26] on icon "Close" at bounding box center [325, 28] width 7 height 6
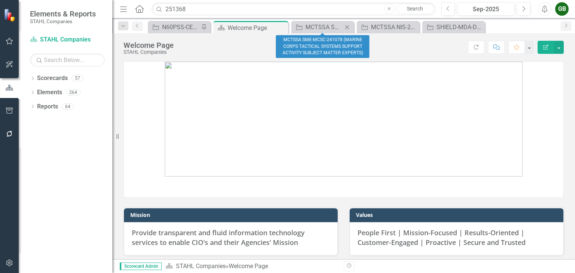
click at [348, 26] on icon at bounding box center [347, 27] width 4 height 4
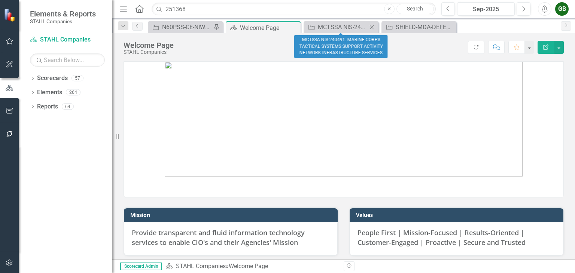
click at [371, 26] on icon at bounding box center [372, 27] width 4 height 4
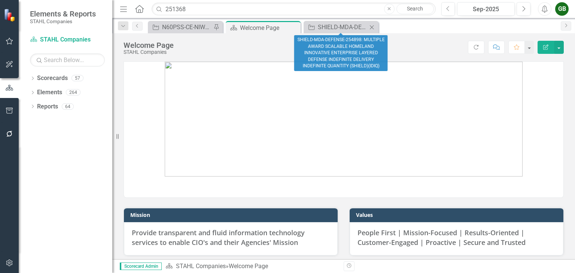
click at [373, 29] on icon "Close" at bounding box center [371, 27] width 7 height 6
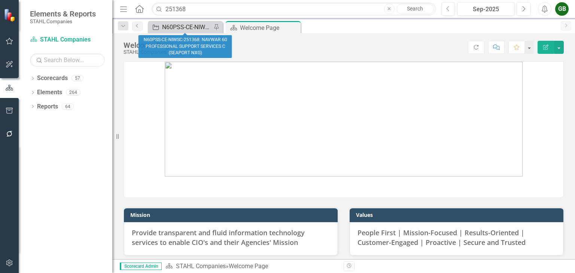
click at [197, 25] on div "N60PSS-CE-NIWSC-251368: NAVWAR 60 PROFESSIONAL SUPPORT SERVICES C (SEAPORT NXG)" at bounding box center [186, 26] width 49 height 9
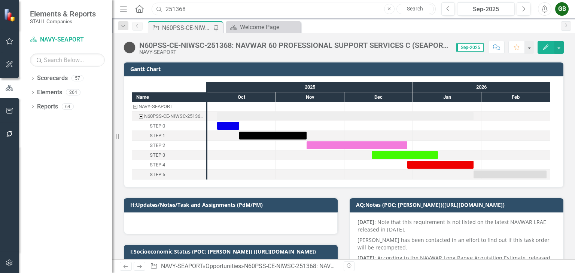
click at [199, 9] on input "251368" at bounding box center [294, 9] width 284 height 13
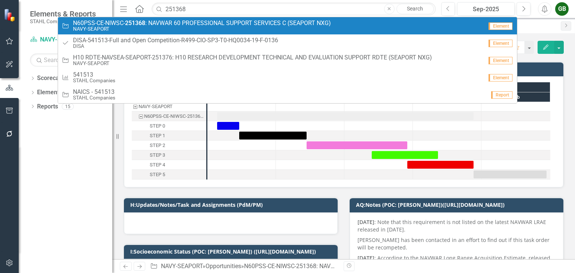
click at [88, 25] on span "N60PSS-CE-NIWSC- 251368 : NAVWAR 60 PROFESSIONAL SUPPORT SERVICES C (SEAPORT NX…" at bounding box center [202, 23] width 258 height 7
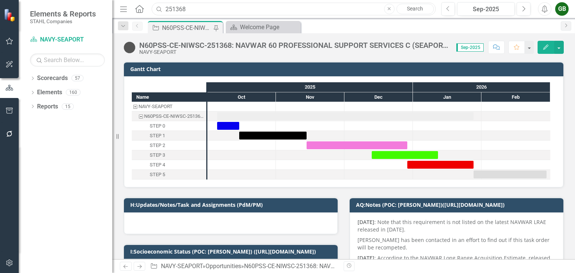
drag, startPoint x: 195, startPoint y: 9, endPoint x: 126, endPoint y: 10, distance: 68.5
click at [126, 10] on div "Menu Home Search 251368 Close Search" at bounding box center [276, 9] width 316 height 14
paste input "N60PSS-CE-NIWSC-251368: NAVWAR 60 PROFESSIONAL SUPPORT SERVICES C (SEAPORT NXG)"
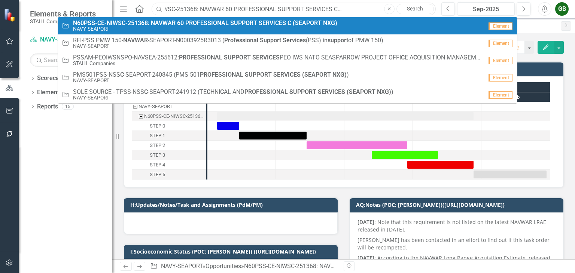
type input "N60PSS-CE-NIWSC-251368: NAVWAR 60 PROFESSIONAL SUPPORT SERVICES C (SEAPORT NXG)"
click at [233, 23] on strong "SUPPORT" at bounding box center [243, 22] width 27 height 7
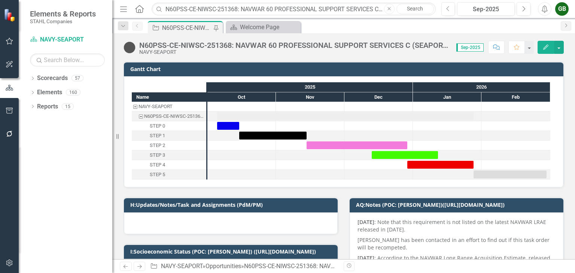
click at [390, 31] on div "Opportunity N60PSS-CE-NIWSC-251368: NAVWAR 60 PROFESSIONAL SUPPORT SERVICES C (…" at bounding box center [351, 27] width 411 height 12
click at [546, 45] on icon "button" at bounding box center [545, 47] width 5 height 5
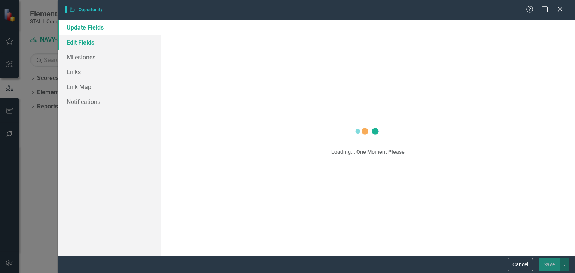
click at [81, 39] on link "Edit Fields" at bounding box center [109, 42] width 103 height 15
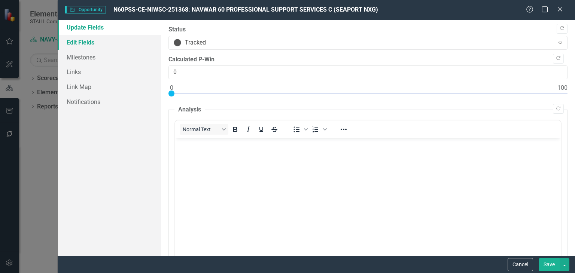
click at [90, 40] on link "Edit Fields" at bounding box center [109, 42] width 103 height 15
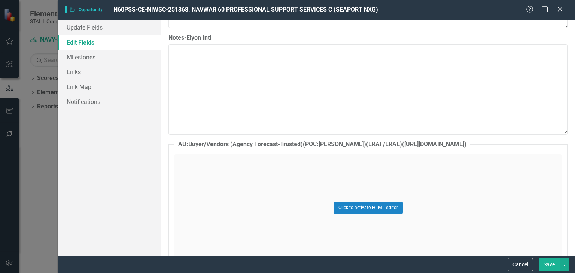
scroll to position [6191, 0]
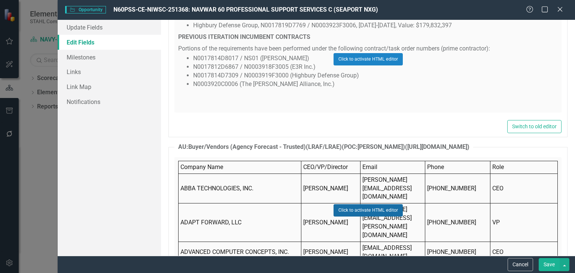
click at [382, 204] on button "Click to activate HTML editor" at bounding box center [368, 210] width 69 height 12
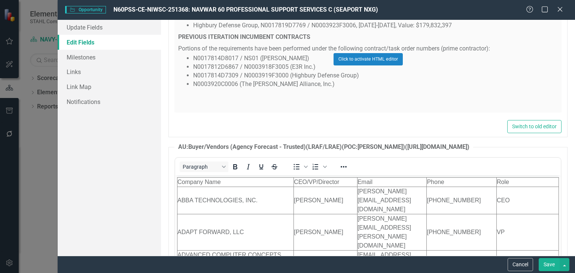
scroll to position [0, 0]
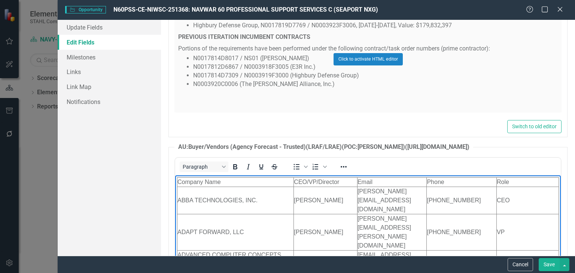
click at [362, 269] on td "[EMAIL_ADDRESS][DOMAIN_NAME]" at bounding box center [392, 278] width 70 height 18
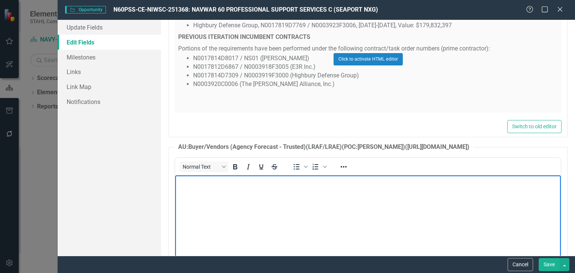
paste body "Rich Text Area. Press ALT-0 for help."
click at [313, 209] on body "Rich Text Area. Press ALT-0 for help." at bounding box center [368, 231] width 386 height 112
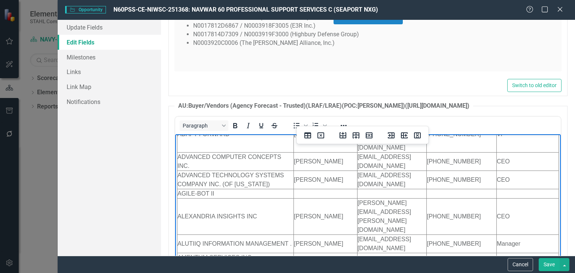
click at [544, 264] on button "Save" at bounding box center [549, 264] width 21 height 13
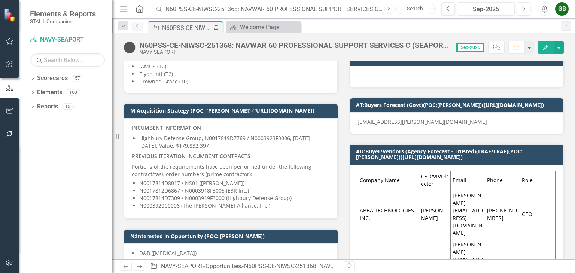
click at [199, 11] on input "N60PSS-CE-NIWSC-251368: NAVWAR 60 PROFESSIONAL SUPPORT SERVICES C (SEAPORT NXG)" at bounding box center [294, 9] width 284 height 13
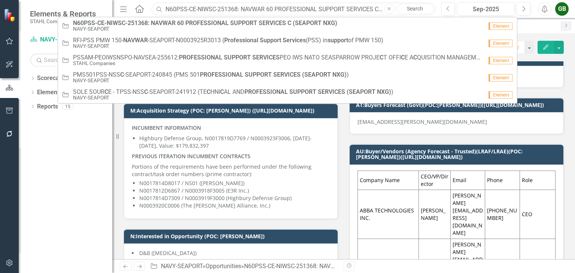
paste input "PETMSS-NAVSEA-SEAPORT-247543: PROFESSIONAL ENGINEERING TECHNICAL AND MANAGEMENT…"
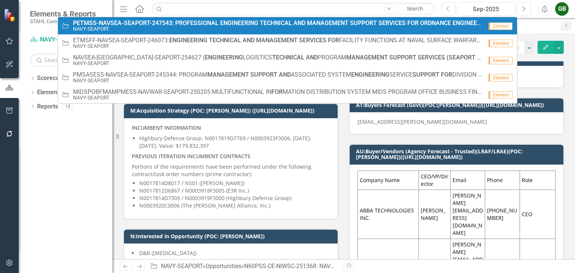
click at [267, 25] on strong "TECHNICAL" at bounding box center [276, 22] width 32 height 7
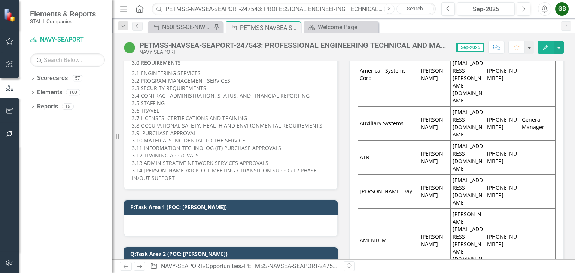
scroll to position [786, 0]
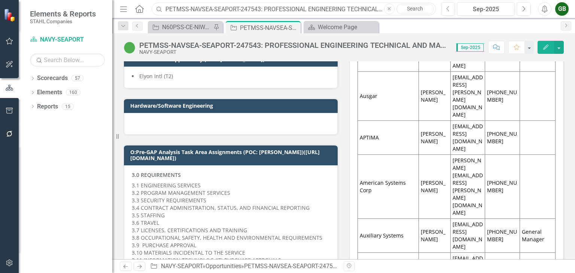
click at [221, 10] on input "PETMSS-NAVSEA-SEAPORT-247543: PROFESSIONAL ENGINEERING TECHNICAL AND MANAGEMENT…" at bounding box center [294, 9] width 284 height 13
paste input "VDCSESP-NAVSEA-SEAPORT-253057: V DEPT COMBAT SYSTEMS ENGINEERING STRATEGIC PLAN…"
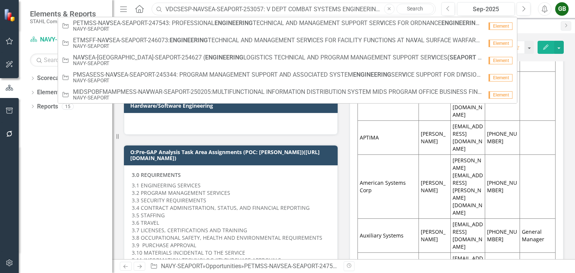
scroll to position [0, 105]
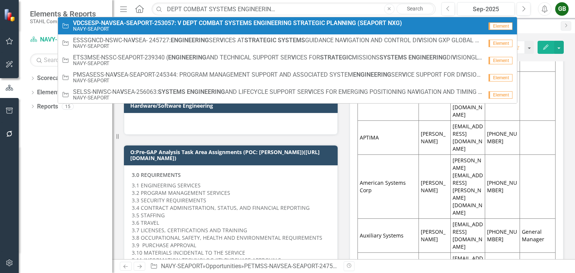
click at [287, 24] on strong "ENGINEERING" at bounding box center [272, 22] width 38 height 7
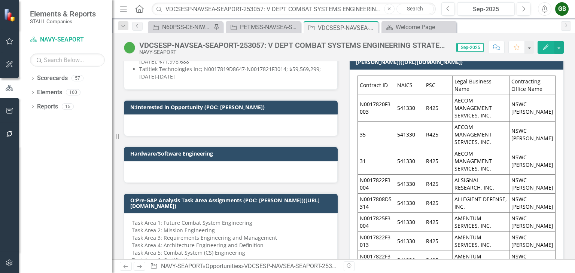
scroll to position [498, 0]
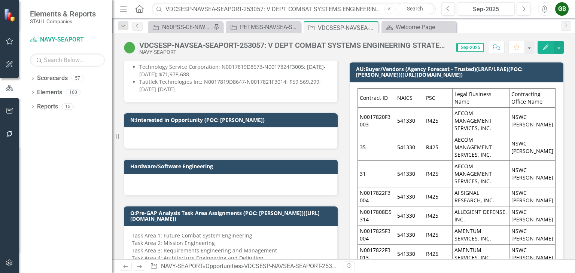
click at [542, 44] on button "Edit" at bounding box center [546, 47] width 16 height 13
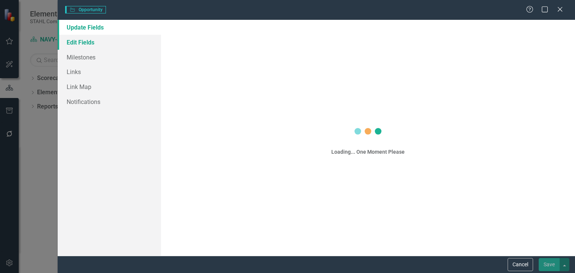
click at [79, 45] on link "Edit Fields" at bounding box center [109, 42] width 103 height 15
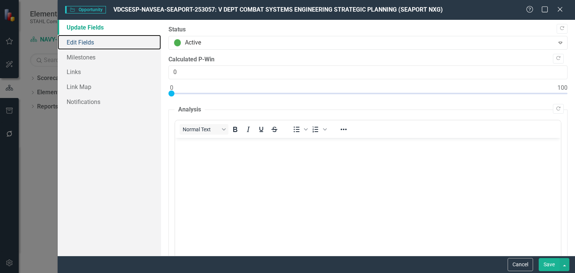
scroll to position [0, 0]
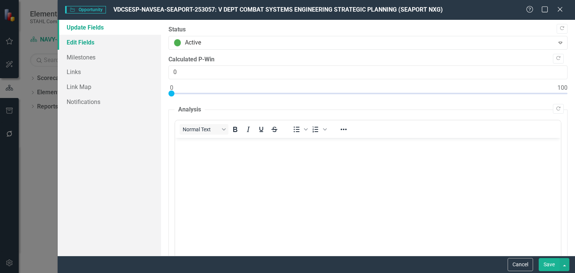
click at [91, 42] on link "Edit Fields" at bounding box center [109, 42] width 103 height 15
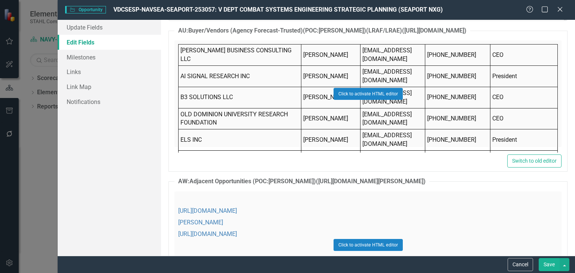
scroll to position [4550, 0]
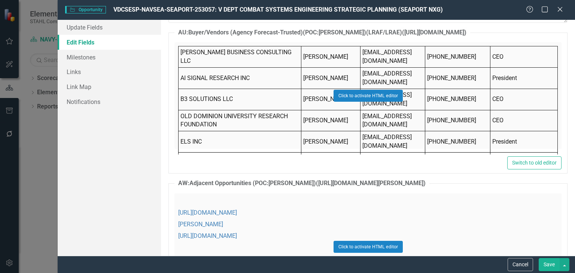
click at [484, 118] on div "Click to activate HTML editor" at bounding box center [367, 95] width 387 height 107
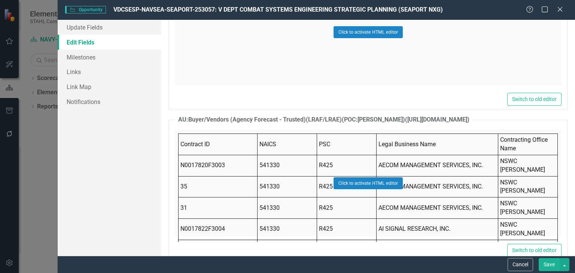
scroll to position [6291, 0]
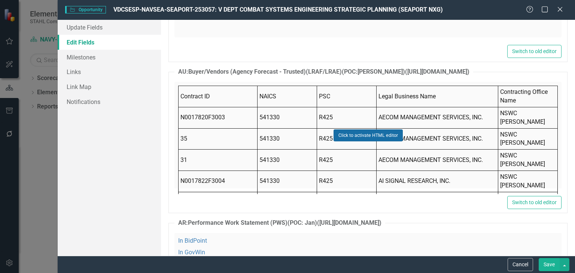
click at [368, 130] on button "Click to activate HTML editor" at bounding box center [368, 136] width 69 height 12
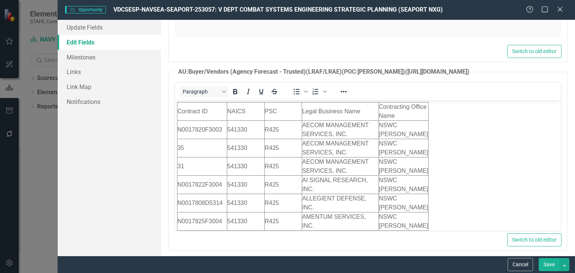
scroll to position [0, 0]
click at [331, 131] on td "AECOM MANAGEMENT SERVICES, INC." at bounding box center [340, 130] width 77 height 18
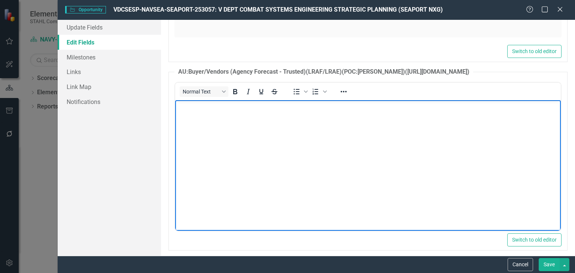
scroll to position [63, 0]
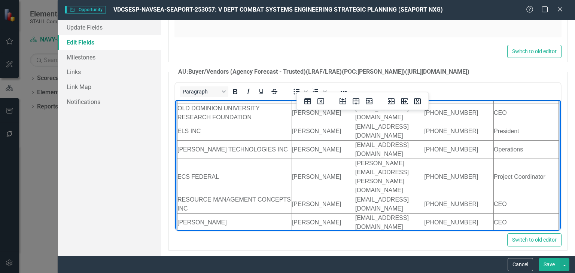
click at [545, 261] on button "Save" at bounding box center [549, 264] width 21 height 13
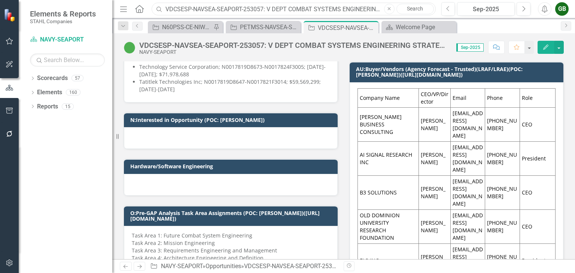
click at [180, 8] on input "VDCSESP-NAVSEA-SEAPORT-253057: V DEPT COMBAT SYSTEMS ENGINEERING STRATEGIC PLAN…" at bounding box center [294, 9] width 284 height 13
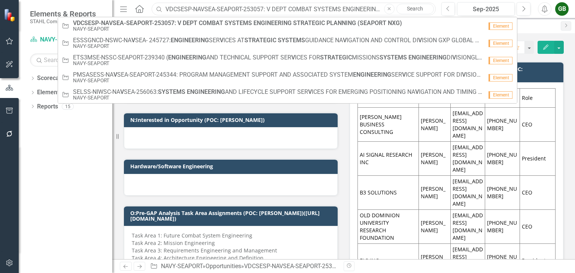
paste input "CODE34SPNCETS-NAVAIR-SEAPORT-245700: CODE 34 SERVICES PROCUREMENT NUWCDIVNPT CO…"
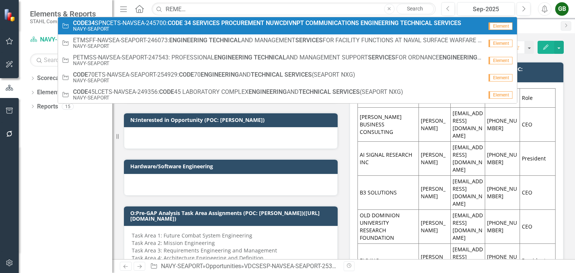
click at [259, 27] on small "NAVY-SEAPORT" at bounding box center [267, 29] width 388 height 6
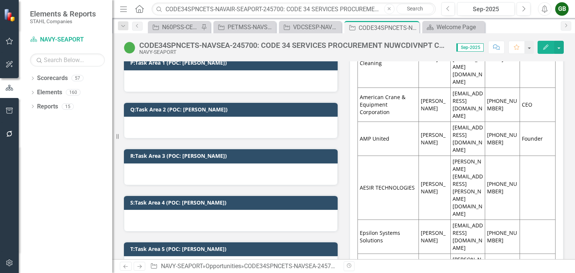
scroll to position [688, 0]
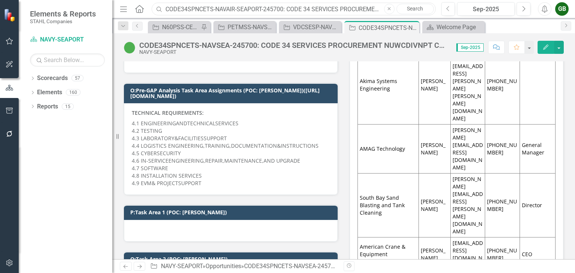
click at [182, 11] on input "CODE34SPNCETS-NAVAIR-SEAPORT-245700: CODE 34 SERVICES PROCUREMENT NUWCDIVNPT CO…" at bounding box center [294, 9] width 284 height 13
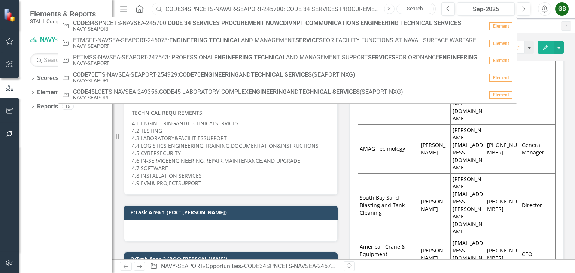
paste input "PMCSPMA213-NAWC-SEAPORT-231569 (PROGRAM MANAGEMENT CONTRACTOR SUPPORT PMA 213 (…"
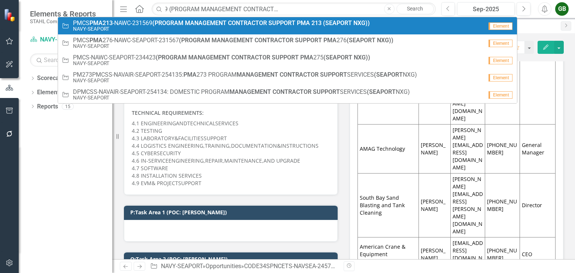
click at [369, 25] on strong "NXG))" at bounding box center [361, 22] width 16 height 7
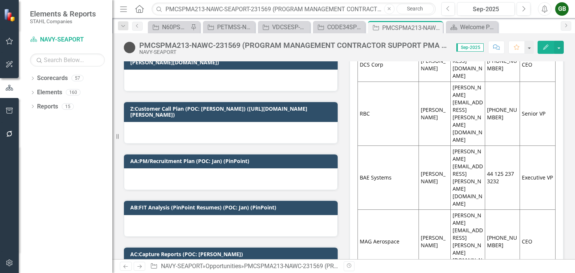
scroll to position [1123, 0]
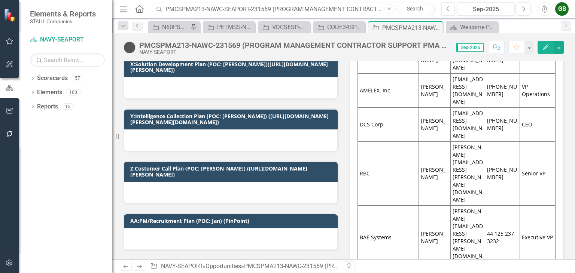
click at [187, 7] on input "PMCSPMA213-NAWC-SEAPORT-231569 (PROGRAM MANAGEMENT CONTRACTOR SUPPORT PMA 213 (…" at bounding box center [294, 9] width 284 height 13
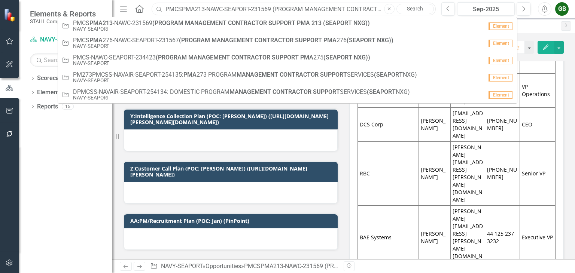
paste input "H20EIS-NAVSEA-SEAPORT-254705 (H20 ENGINEERING AND INFRASTRUCTURE SUPPORT"
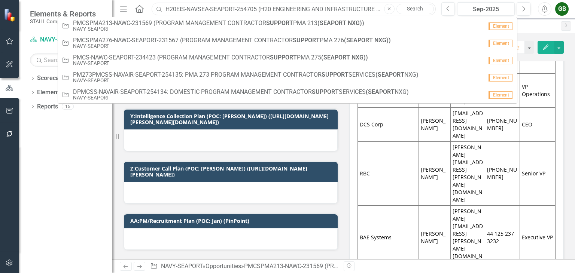
scroll to position [0, 68]
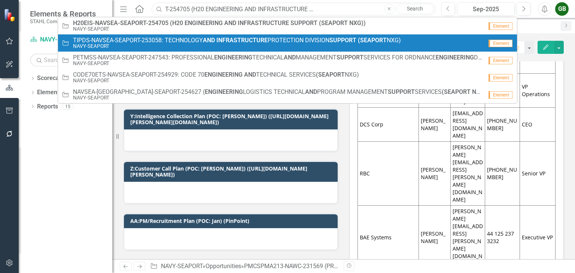
type input "H20EIS-NAVSEA-SEAPORT-254705 (H20 ENGINEERING AND INFRASTRUCTURE SUPPORT (SEAPO…"
click at [438, 44] on div "Opportunity TIPDS-NAVSEA-SEAPORT-253058: TECHNOLOGY AND INFRASTRUCTURE PROTECTI…" at bounding box center [273, 43] width 422 height 12
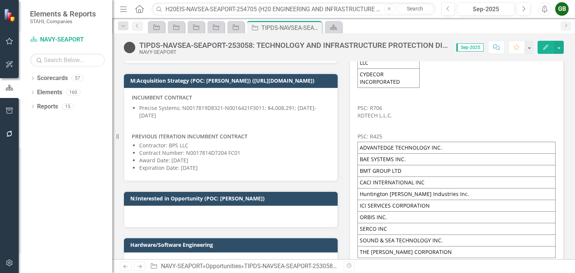
scroll to position [521, 0]
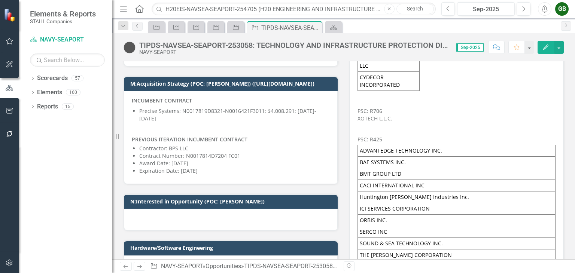
drag, startPoint x: 318, startPoint y: 26, endPoint x: 312, endPoint y: 42, distance: 17.4
click at [0, 0] on icon "Close" at bounding box center [0, 0] width 0 height 0
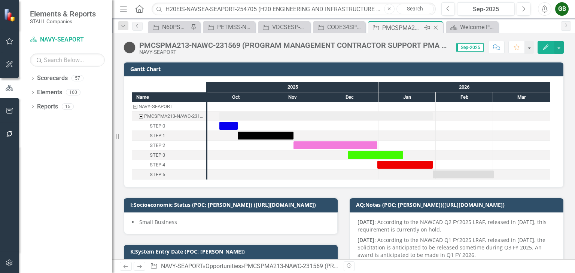
click at [437, 27] on icon "Close" at bounding box center [435, 28] width 7 height 6
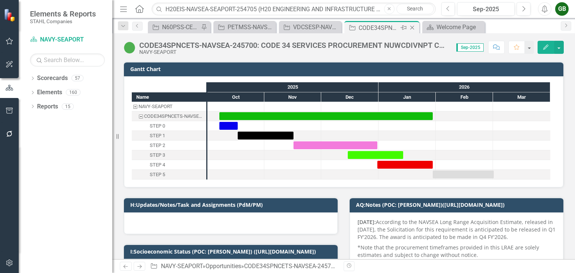
click at [411, 26] on icon "Close" at bounding box center [411, 28] width 7 height 6
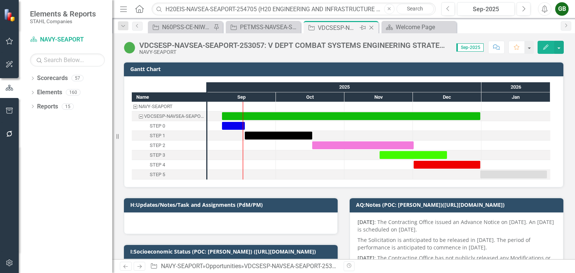
click at [371, 27] on icon "Close" at bounding box center [371, 28] width 7 height 6
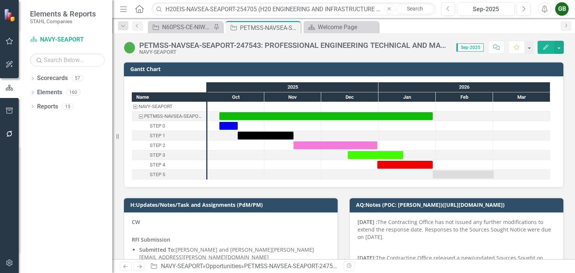
click at [0, 0] on icon "Close" at bounding box center [0, 0] width 0 height 0
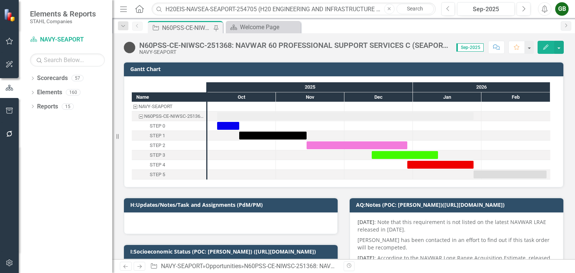
click at [197, 26] on div "N60PSS-CE-NIWSC-251368: NAVWAR 60 PROFESSIONAL SUPPORT SERVICES C (SEAPORT NXG)" at bounding box center [186, 27] width 49 height 9
click at [180, 25] on div "N60PSS-CE-NIWSC-251368: NAVWAR 60 PROFESSIONAL SUPPORT SERVICES C (SEAPORT NXG)" at bounding box center [186, 27] width 49 height 9
click at [273, 27] on div "Welcome Page" at bounding box center [264, 26] width 49 height 9
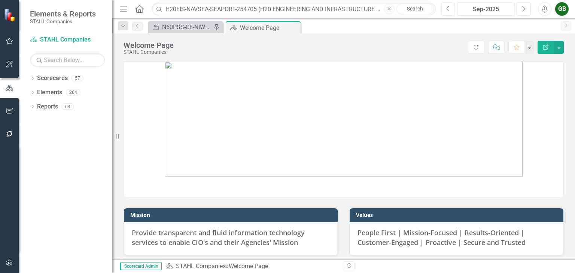
drag, startPoint x: 291, startPoint y: 26, endPoint x: 280, endPoint y: 29, distance: 11.6
click at [0, 0] on icon "Close" at bounding box center [0, 0] width 0 height 0
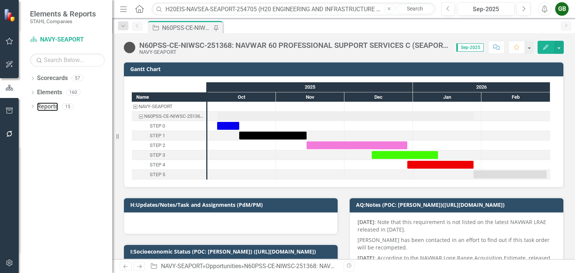
drag, startPoint x: 46, startPoint y: 103, endPoint x: 66, endPoint y: 140, distance: 42.5
click at [45, 103] on link "Reports" at bounding box center [47, 107] width 21 height 9
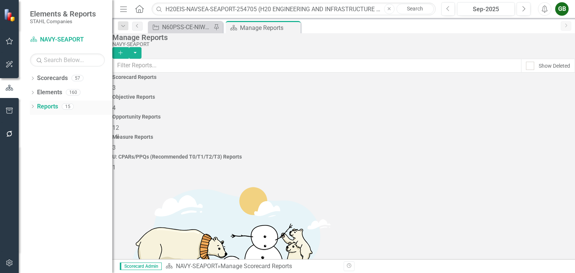
click at [33, 105] on icon "Dropdown" at bounding box center [32, 107] width 5 height 4
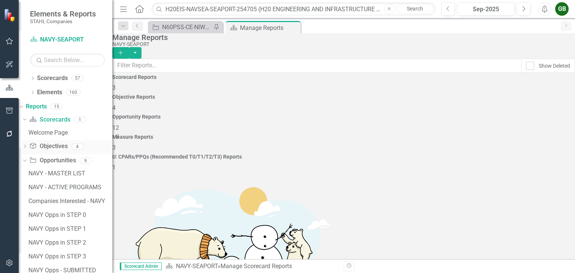
click at [39, 145] on div "Dropdown Objective Objectives 4" at bounding box center [67, 147] width 90 height 14
click at [27, 146] on icon "Dropdown" at bounding box center [24, 147] width 5 height 4
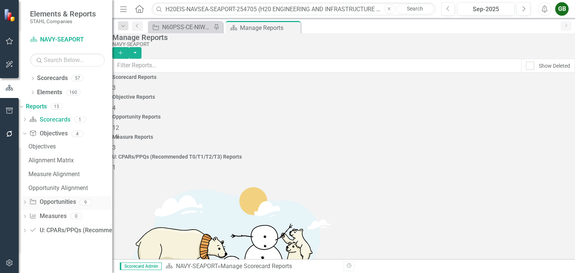
click at [27, 203] on icon "Dropdown" at bounding box center [24, 203] width 5 height 4
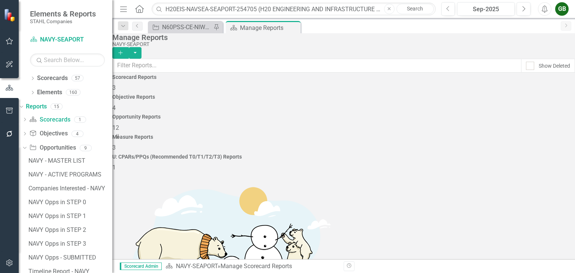
click at [7, 14] on img at bounding box center [10, 15] width 13 height 13
click at [139, 10] on icon "Home" at bounding box center [139, 9] width 10 height 8
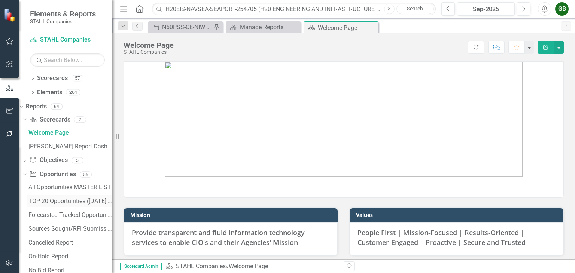
click at [62, 200] on div "TOP 20 Opportunities ([DATE] Process)" at bounding box center [70, 201] width 84 height 7
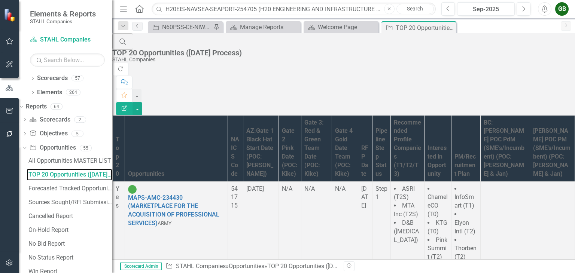
scroll to position [524, 0]
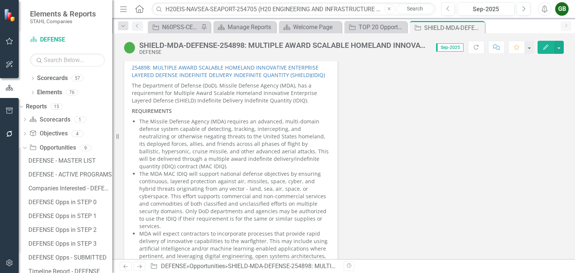
scroll to position [2359, 0]
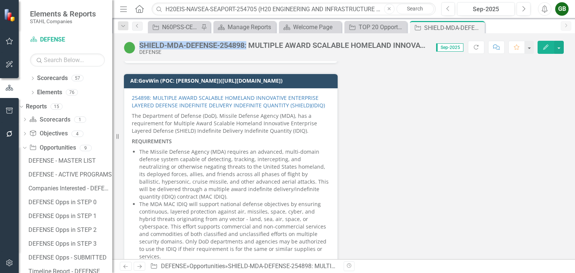
drag, startPoint x: 144, startPoint y: 43, endPoint x: 248, endPoint y: 41, distance: 104.1
click at [248, 41] on div "SHIELD-MDA-DEFENSE-254898: MULTIPLE AWARD SCALABLE HOMELAND INNOVATIVE ENTERPRI…" at bounding box center [283, 45] width 289 height 8
copy div "SHIELD-MDA-DEFENSE-254898:"
click at [541, 47] on button "Edit" at bounding box center [546, 47] width 16 height 13
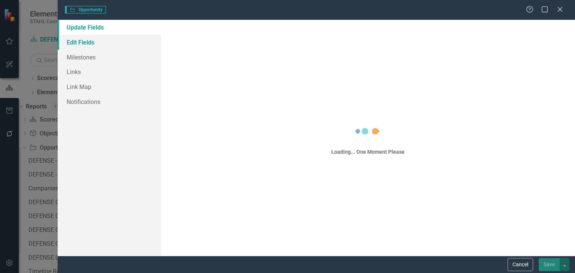
click at [81, 41] on link "Edit Fields" at bounding box center [109, 42] width 103 height 15
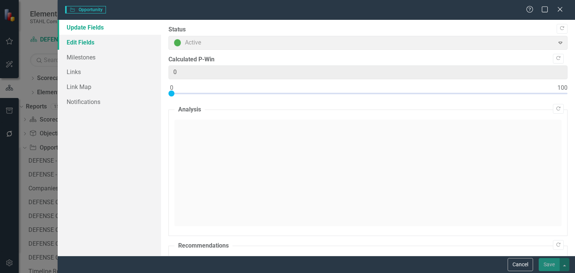
type input "0"
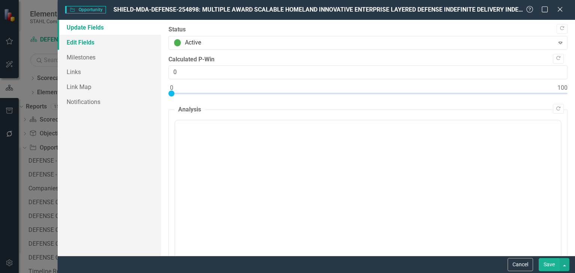
click at [107, 45] on link "Edit Fields" at bounding box center [109, 42] width 103 height 15
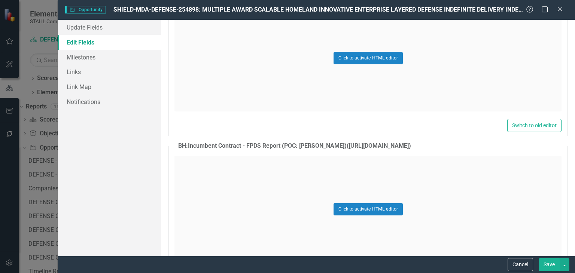
scroll to position [5726, 0]
click at [352, 204] on button "Click to activate HTML editor" at bounding box center [368, 210] width 69 height 12
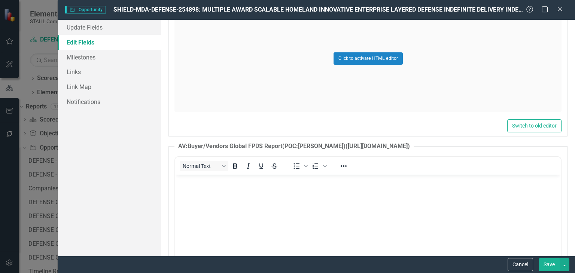
scroll to position [0, 0]
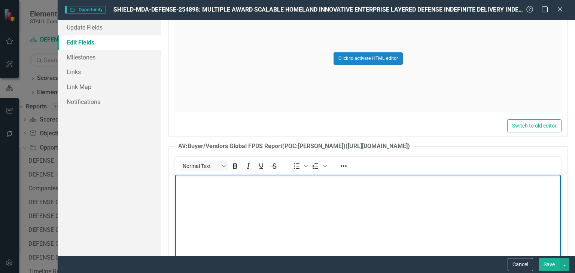
click at [298, 201] on body "Rich Text Area. Press ALT-0 for help." at bounding box center [368, 230] width 386 height 112
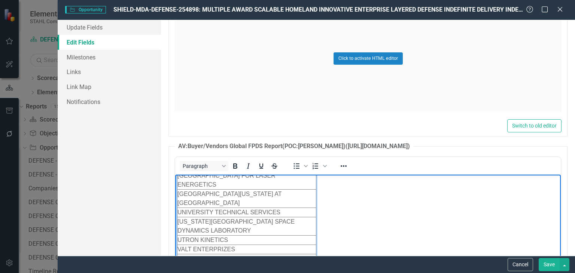
scroll to position [5767, 0]
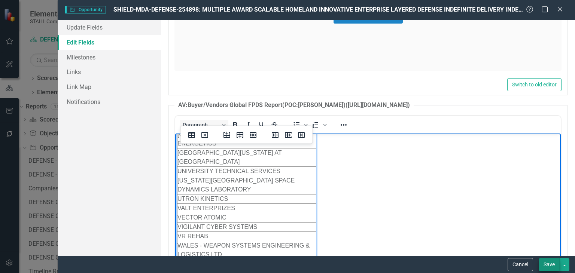
click at [544, 261] on button "Save" at bounding box center [549, 264] width 21 height 13
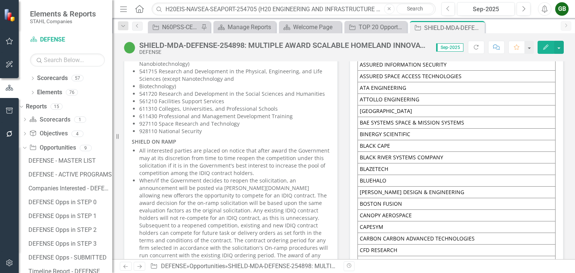
scroll to position [448, 0]
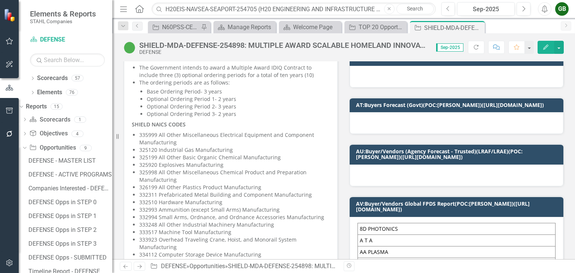
click at [544, 43] on button "Edit" at bounding box center [546, 47] width 16 height 13
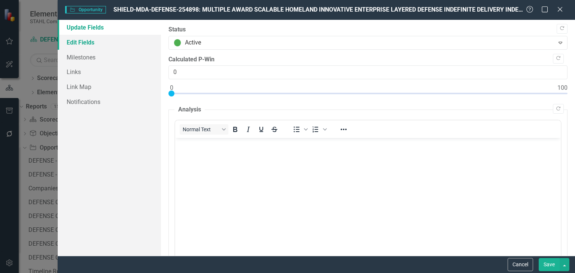
scroll to position [0, 0]
click at [72, 42] on link "Edit Fields" at bounding box center [109, 42] width 103 height 15
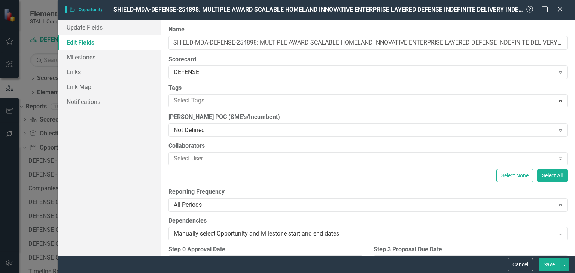
scroll to position [4438, 0]
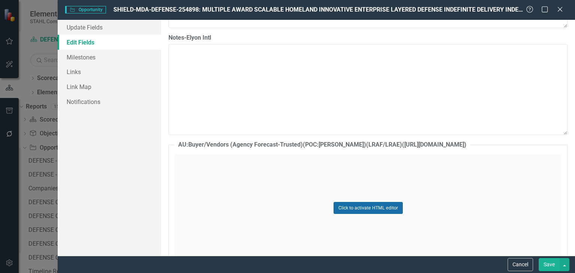
click at [361, 203] on button "Click to activate HTML editor" at bounding box center [368, 208] width 69 height 12
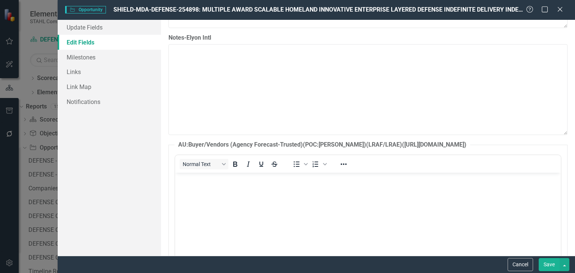
scroll to position [0, 0]
click at [302, 211] on body "Rich Text Area. Press ALT-0 for help." at bounding box center [368, 229] width 386 height 112
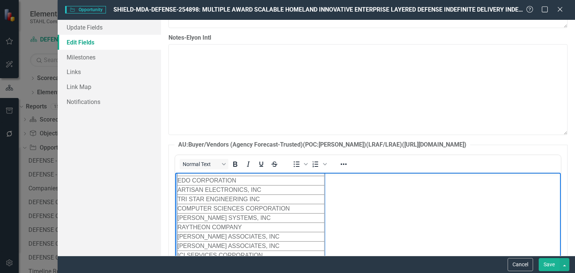
scroll to position [4479, 0]
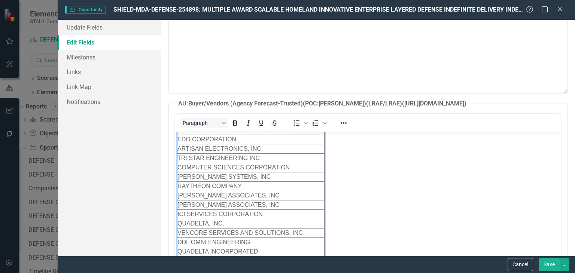
click at [544, 262] on button "Save" at bounding box center [549, 264] width 21 height 13
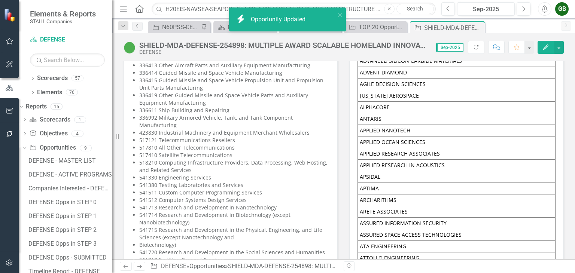
scroll to position [435, 0]
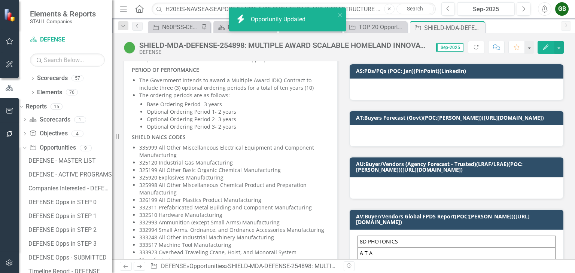
click at [545, 42] on button "Edit" at bounding box center [546, 47] width 16 height 13
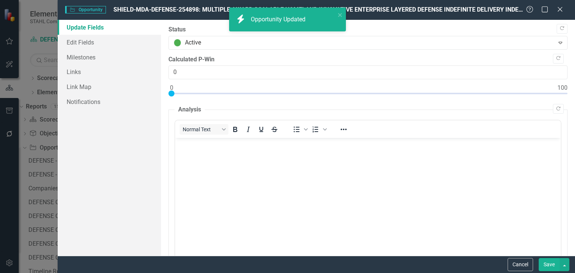
scroll to position [0, 0]
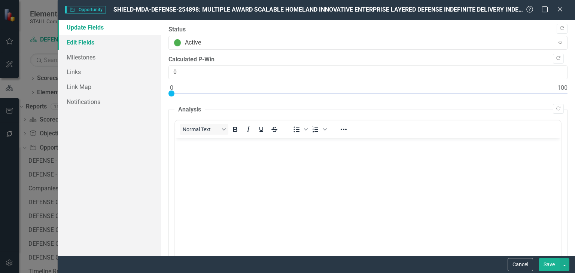
click at [87, 47] on link "Edit Fields" at bounding box center [109, 42] width 103 height 15
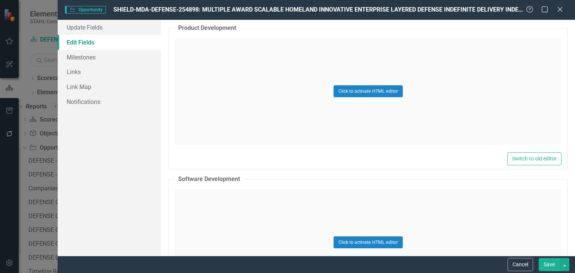
scroll to position [6179, 0]
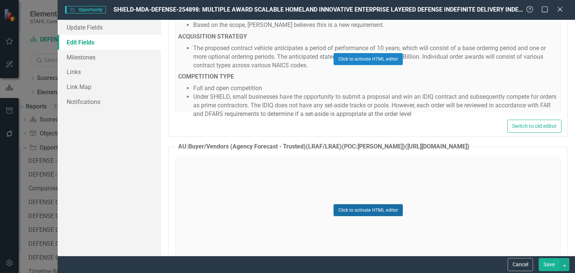
click at [382, 204] on button "Click to activate HTML editor" at bounding box center [368, 210] width 69 height 12
click at [334, 212] on body "Rich Text Area. Press ALT-0 for help." at bounding box center [368, 231] width 386 height 112
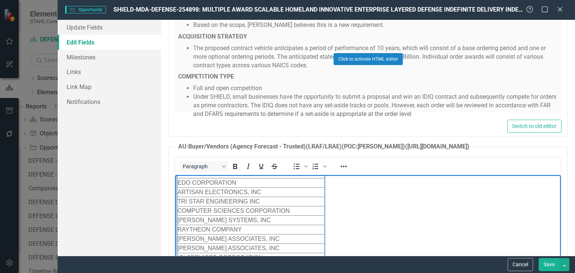
scroll to position [6220, 0]
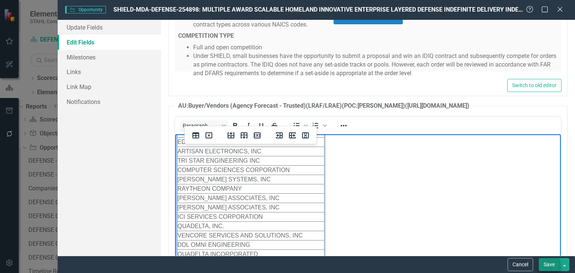
click at [550, 266] on button "Save" at bounding box center [549, 264] width 21 height 13
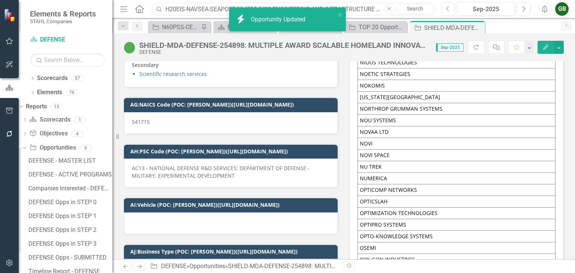
click at [173, 9] on input "H20EIS-NAVSEA-SEAPORT-254705 (H20 ENGINEERING AND INFRASTRUCTURE SUPPORT (SEAPO…" at bounding box center [294, 9] width 284 height 13
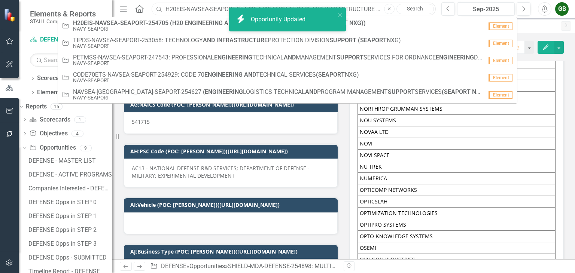
paste input "OCISS-NAVSUP-SEAPORT-251781: OCA CYBERSECURITY INSPECTION SUPPORT SERVICES (SEA…"
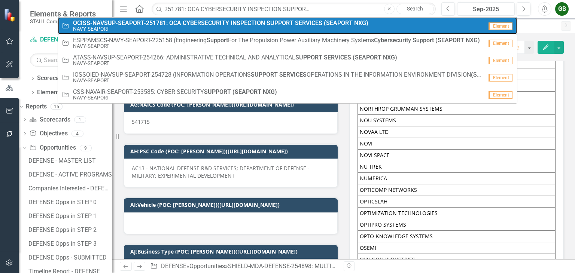
drag, startPoint x: 239, startPoint y: 23, endPoint x: 275, endPoint y: 30, distance: 36.7
click at [239, 22] on strong "INSPECTION" at bounding box center [248, 22] width 34 height 7
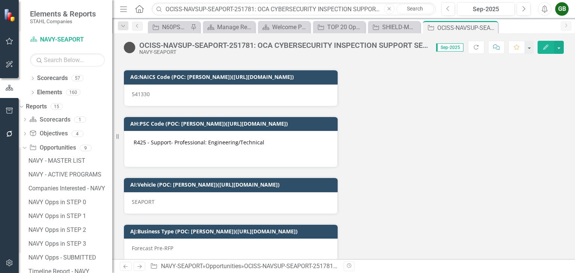
scroll to position [1909, 0]
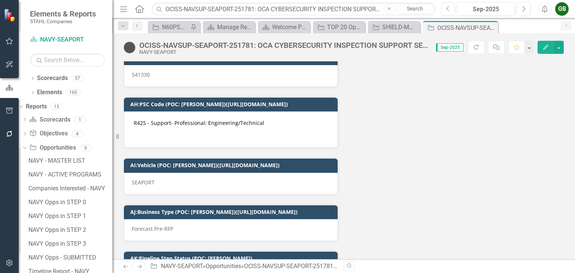
click at [540, 49] on button "Edit" at bounding box center [546, 47] width 16 height 13
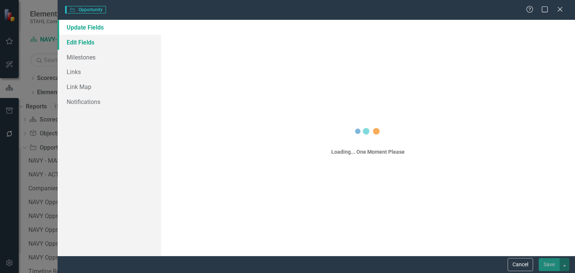
click at [90, 43] on link "Edit Fields" at bounding box center [109, 42] width 103 height 15
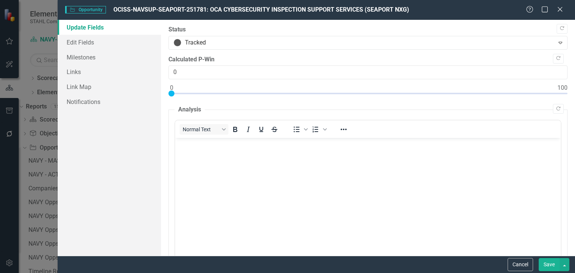
scroll to position [1424, 0]
click at [93, 43] on link "Edit Fields" at bounding box center [109, 42] width 103 height 15
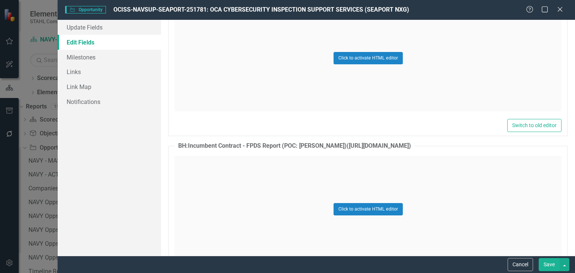
scroll to position [5726, 0]
click at [365, 204] on button "Click to activate HTML editor" at bounding box center [368, 210] width 69 height 12
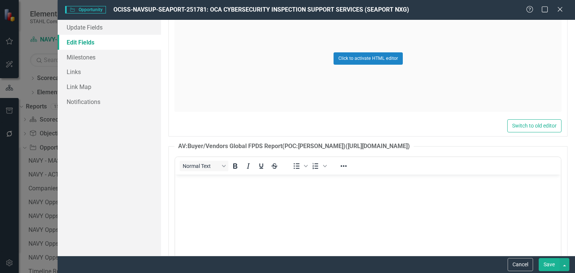
scroll to position [0, 0]
click at [323, 200] on body "Rich Text Area. Press ALT-0 for help." at bounding box center [368, 230] width 386 height 112
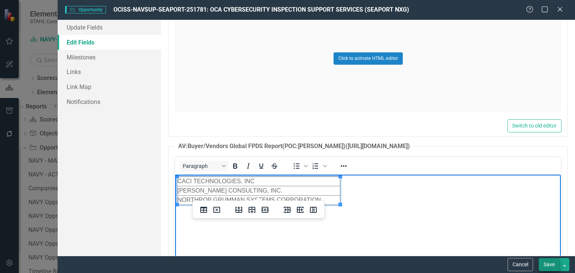
click at [545, 261] on button "Save" at bounding box center [549, 264] width 21 height 13
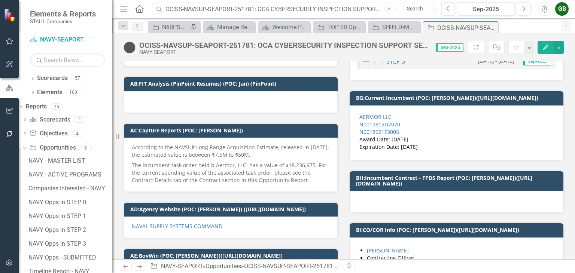
click at [206, 5] on input "OCISS-NAVSUP-SEAPORT-251781: OCA CYBERSECURITY INSPECTION SUPPORT SERVICES (SEA…" at bounding box center [294, 9] width 284 height 13
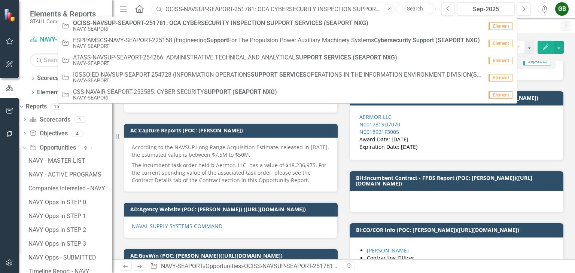
paste input "PPSS-MCSC-MCTSSA-229429 (PROGRAM AND PROFESSIONAL SUPPORT SERVICES FOR MCTSSA"
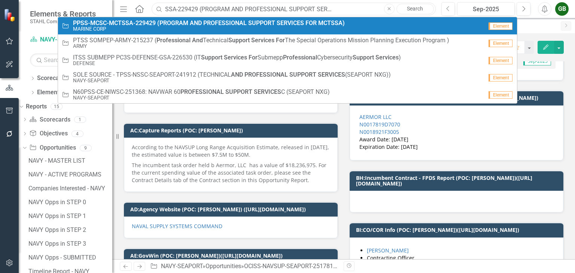
type input "PPSS-MCSC-MCTSSA-229429 (PROGRAM AND PROFESSIONAL SUPPORT SERVICES FOR MCTSSA)"
click at [189, 23] on span "PPSS-MCSC-MCTSSA-229429 (PROGRAM AND PROFESSIONAL SUPPORT SERVICES FOR MCTSSA)" at bounding box center [209, 23] width 272 height 7
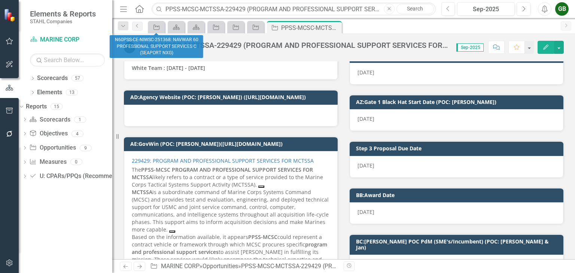
scroll to position [1572, 0]
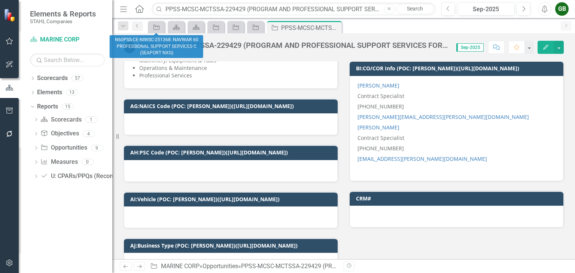
scroll to position [2059, 0]
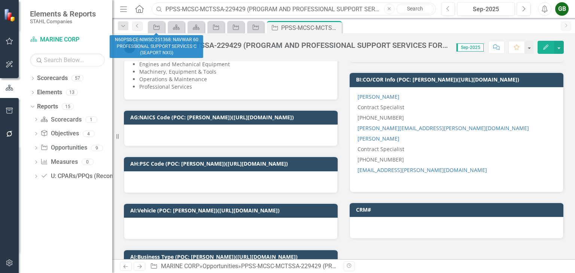
click at [223, 10] on input "PPSS-MCSC-MCTSSA-229429 (PROGRAM AND PROFESSIONAL SUPPORT SERVICES FOR MCTSSA)" at bounding box center [294, 9] width 284 height 13
drag, startPoint x: 244, startPoint y: 6, endPoint x: 143, endPoint y: 9, distance: 101.1
click at [143, 9] on div "Menu Home Search PPSS-MCSC-MCTSSA-229429 (PROGRAM AND PROFESSIONAL SUPPORT SERV…" at bounding box center [276, 9] width 316 height 14
click at [203, 5] on input "PPSS-MCSC-MCTSSA-229429 (PROGRAM AND PROFESSIONAL SUPPORT SERVICES FOR MCTSSA)" at bounding box center [294, 9] width 284 height 13
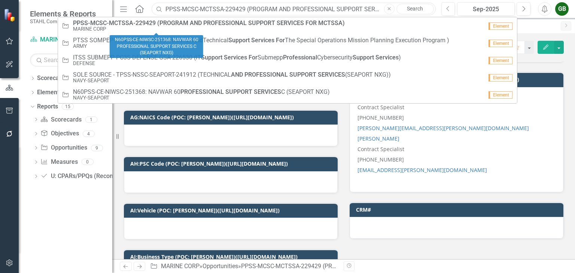
paste input "TORIS-NAVSUP-FLSC-256150: TRAINING AND OPERATIONAL READINESS INFORMATION SERVIC…"
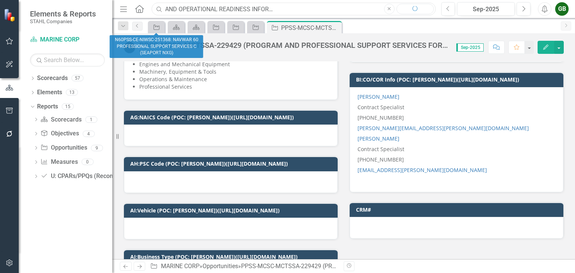
click at [256, 8] on input "TORIS-NAVSUP-FLSC-256150: TRAINING AND OPERATIONAL READINESS INFORMATION SERVIC…" at bounding box center [294, 9] width 284 height 13
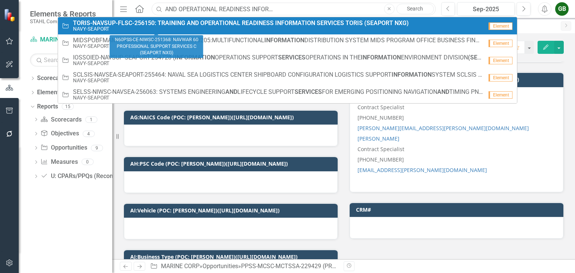
type input "TORIS-NAVSUP-FLSC-256150: TRAINING AND OPERATIONAL READINESS INFORMATION SERVIC…"
click at [285, 25] on strong "INFORMATION" at bounding box center [295, 22] width 40 height 7
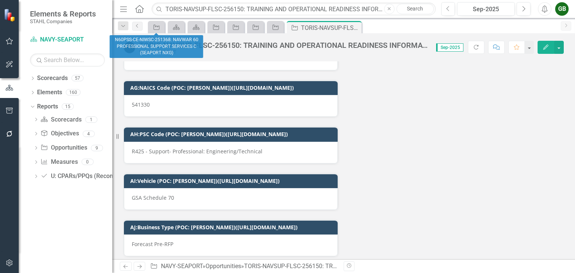
scroll to position [2321, 0]
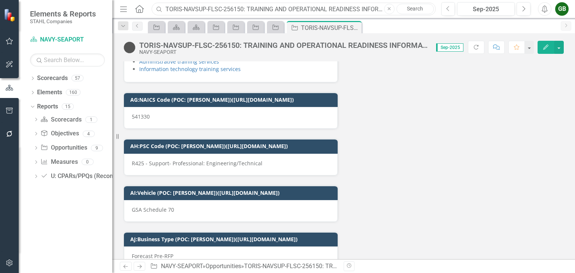
drag, startPoint x: 243, startPoint y: 9, endPoint x: 162, endPoint y: 9, distance: 80.1
click at [162, 9] on div "Search TORIS-NAVSUP-FLSC-256150: TRAINING AND OPERATIONAL READINESS INFORMATION…" at bounding box center [292, 9] width 284 height 13
click at [535, 46] on div "Edit" at bounding box center [549, 47] width 30 height 13
click at [543, 46] on icon "Edit" at bounding box center [546, 47] width 7 height 5
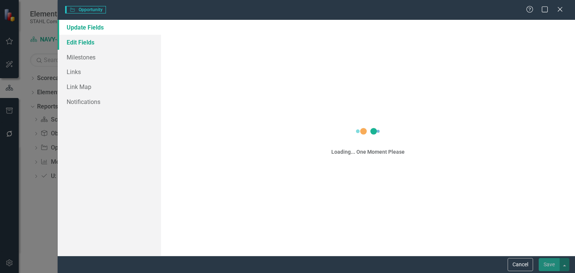
click at [82, 41] on link "Edit Fields" at bounding box center [109, 42] width 103 height 15
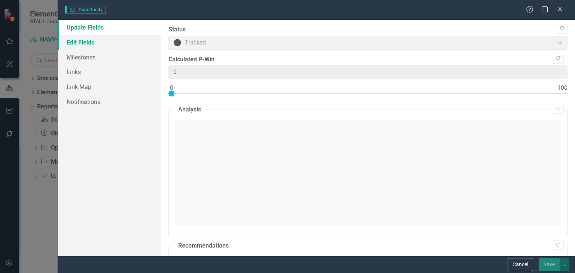
type input "0"
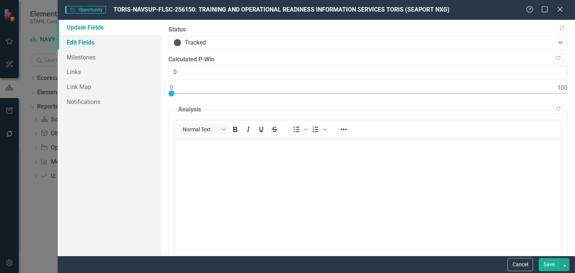
scroll to position [0, 0]
click at [88, 40] on link "Edit Fields" at bounding box center [109, 42] width 103 height 15
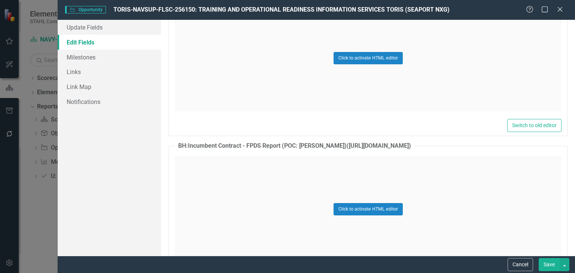
scroll to position [5726, 0]
click at [363, 204] on button "Click to activate HTML editor" at bounding box center [368, 210] width 69 height 12
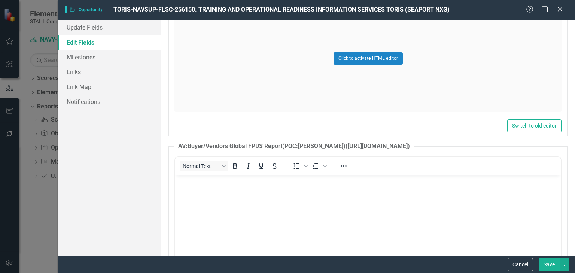
scroll to position [0, 0]
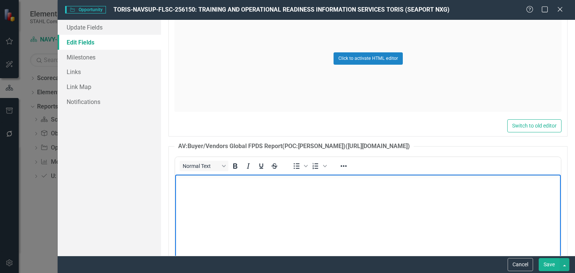
click at [364, 200] on body "Rich Text Area. Press ALT-0 for help." at bounding box center [368, 230] width 386 height 112
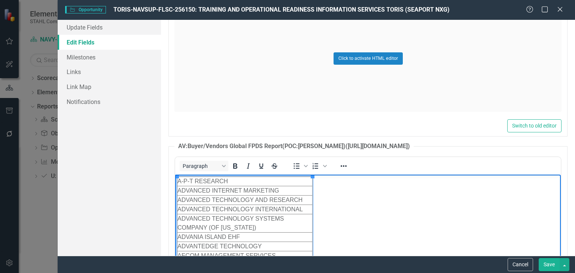
scroll to position [2559, 0]
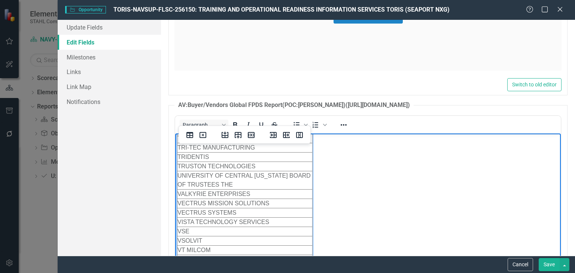
click at [546, 263] on button "Save" at bounding box center [549, 264] width 21 height 13
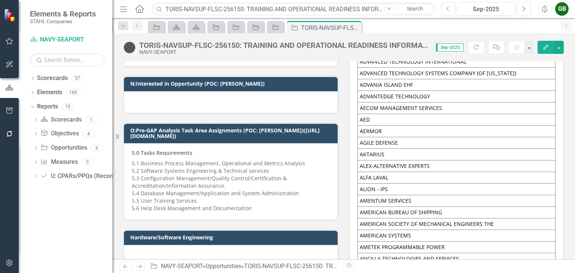
scroll to position [250, 0]
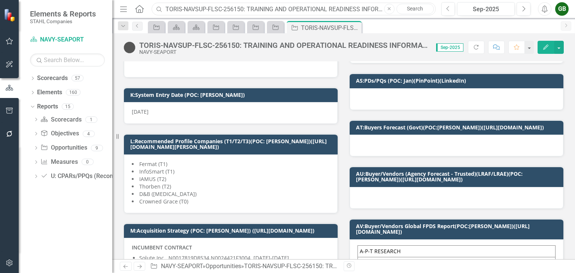
click at [171, 7] on input "TORIS-NAVSUP-FLSC-256150: TRAINING AND OPERATIONAL READINESS INFORMATION SERVIC…" at bounding box center [294, 9] width 284 height 13
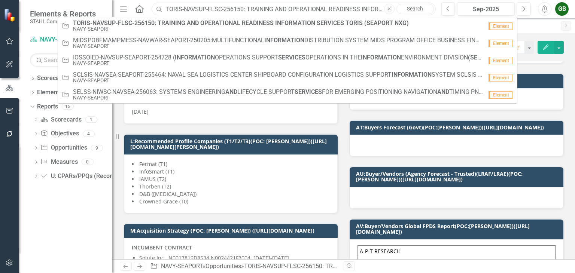
paste input "PMA205PMS-NAVAIR- SEAPORT-235329: PMA 205 PROGRAM MANAGEMENT SUPPORT"
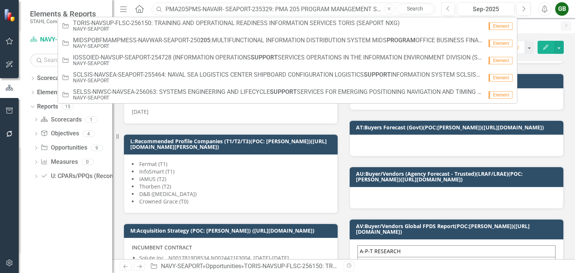
scroll to position [0, 18]
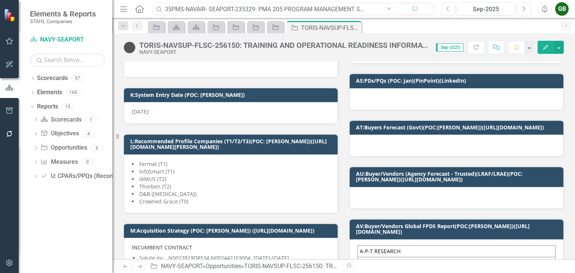
click at [244, 3] on input "PMA205PMS-NAVAIR- SEAPORT-235329: PMA 205 PROGRAM MANAGEMENT SUPPORT" at bounding box center [294, 9] width 284 height 13
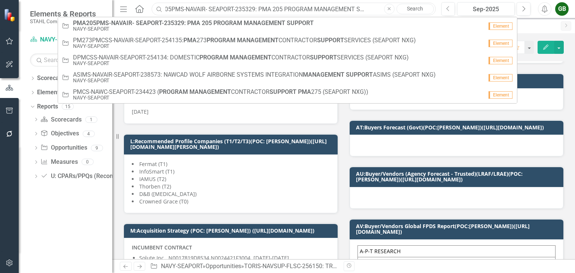
click at [234, 9] on input "PMA205PMS-NAVAIR- SEAPORT-235329: PMA 205 PROGRAM MANAGEMENT SUPPORT" at bounding box center [294, 9] width 284 height 13
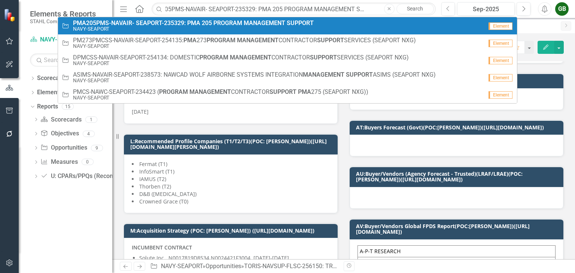
click at [232, 21] on strong "PROGRAM" at bounding box center [227, 22] width 29 height 7
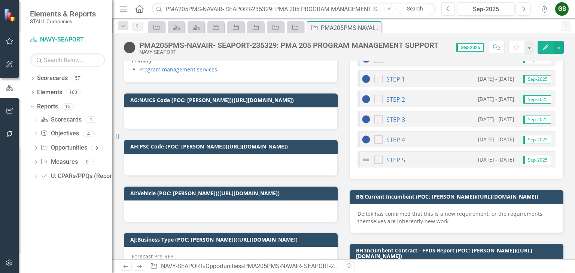
scroll to position [1685, 0]
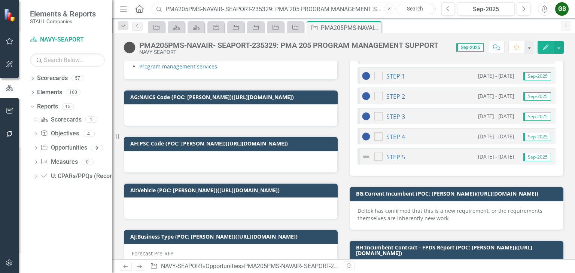
click at [187, 8] on input "PMA205PMS-NAVAIR- SEAPORT-235329: PMA 205 PROGRAM MANAGEMENT SUPPORT" at bounding box center [294, 9] width 284 height 13
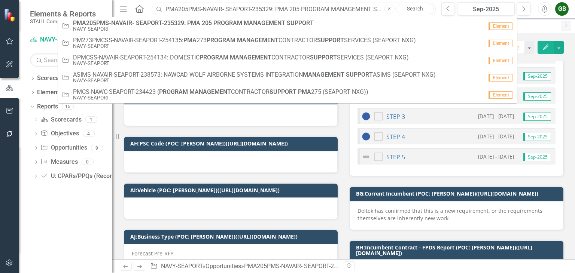
paste input "HRPPOMSS-NAVY-229230 (Human Research Protection Program Operation And Maintenan…"
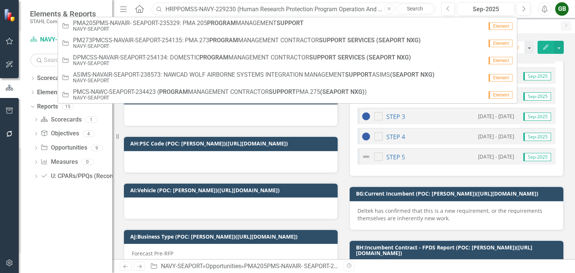
scroll to position [0, 123]
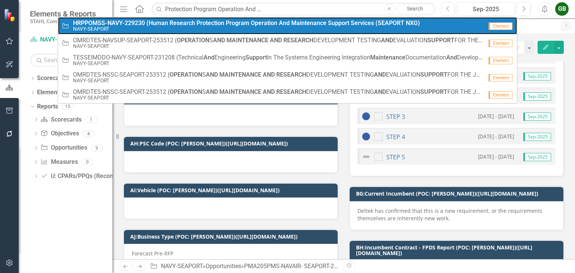
click at [258, 23] on strong "Operation" at bounding box center [264, 22] width 27 height 7
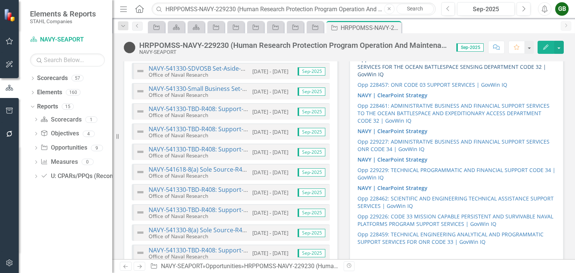
scroll to position [861, 0]
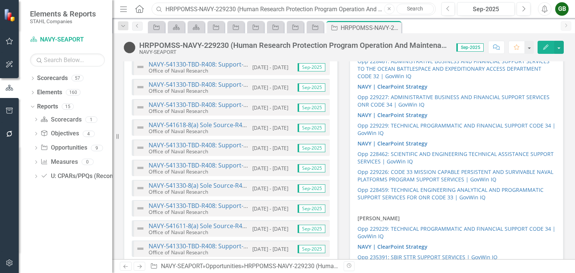
click at [174, 6] on input "HRPPOMSS-NAVY-229230 (Human Research Protection Program Operation And Maintenan…" at bounding box center [294, 9] width 284 height 13
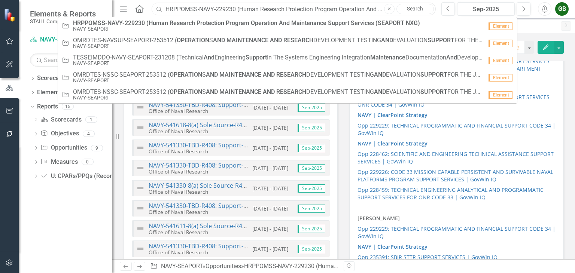
paste input "ITSMPS-NIWCA-NAVWAR-252509: HUMAN RESOURCES INFORMATION TECHNOLOGY SOLUTIONS MA…"
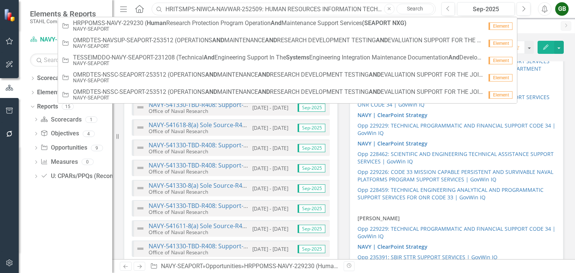
scroll to position [0, 210]
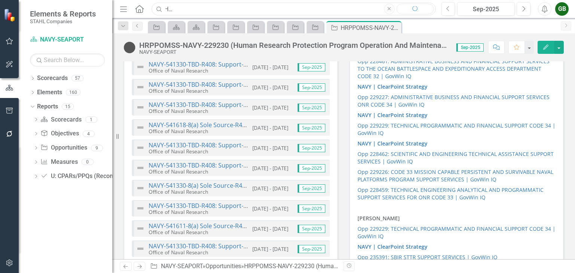
click at [187, 9] on input "HRITSMPS-NIWCA-NAVWAR-252509: HUMAN RESOURCES INFORMATION TECHNOLOGY SOLUTIONS …" at bounding box center [294, 9] width 284 height 13
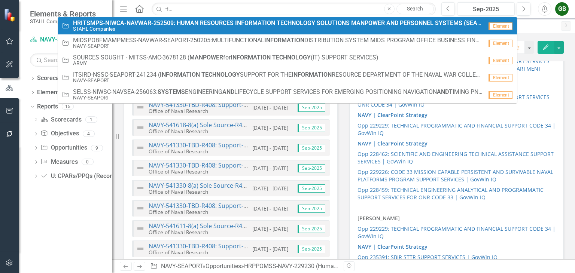
click at [189, 22] on strong "HUMAN" at bounding box center [188, 22] width 22 height 7
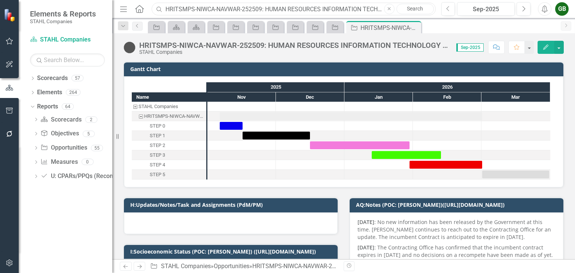
click at [186, 9] on input "HRITSMPS-NIWCA-NAVWAR-252509: HUMAN RESOURCES INFORMATION TECHNOLOGY SOLUTIONS …" at bounding box center [294, 9] width 284 height 13
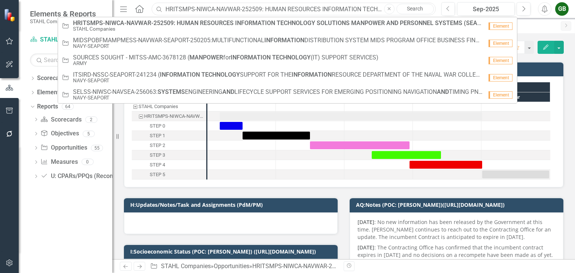
paste input "FPMSS-NSWC-SEAPORT-242467 (FINANCIAL AND PROGRAM MANAGEMENT SUPPORT SERVICES FP…"
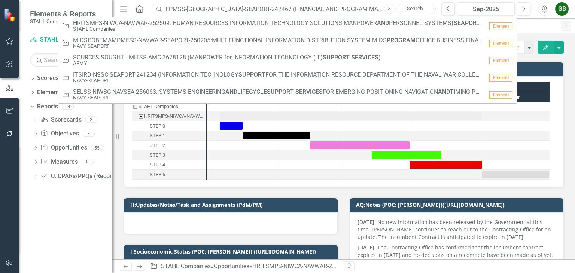
scroll to position [0, 110]
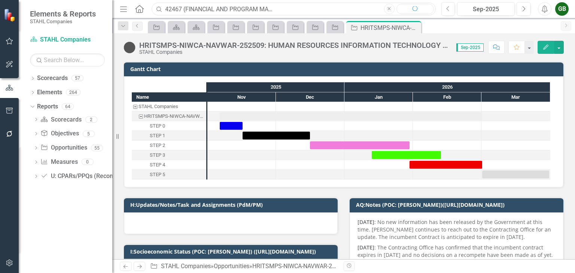
click at [220, 11] on input "FPMSS-[GEOGRAPHIC_DATA]-SEAPORT-242467 (FINANCIAL AND PROGRAM MANAGEMENT SUPPOR…" at bounding box center [294, 9] width 284 height 13
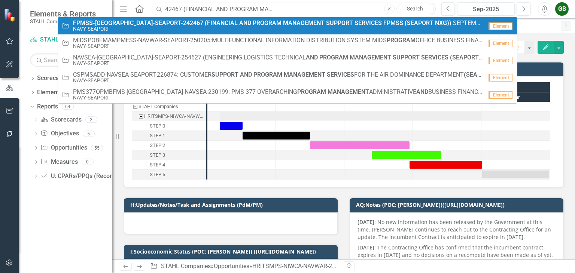
type input "FPMSS-[GEOGRAPHIC_DATA]-SEAPORT-242467 (FINANCIAL AND PROGRAM MANAGEMENT SUPPOR…"
click at [253, 24] on strong "PROGRAM" at bounding box center [267, 22] width 29 height 7
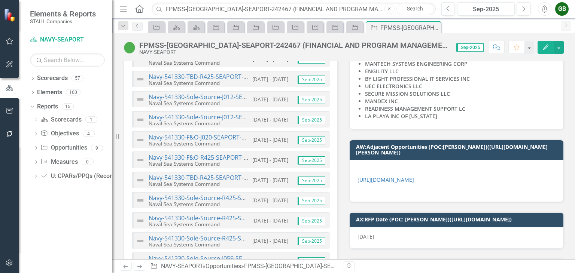
scroll to position [1512, 0]
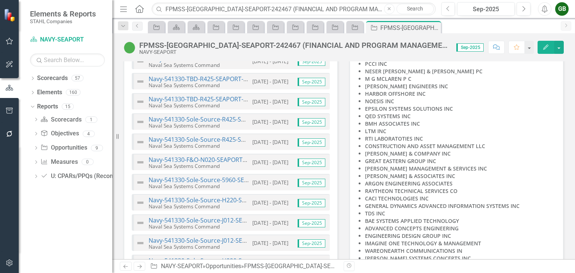
click at [541, 45] on button "Edit" at bounding box center [546, 47] width 16 height 13
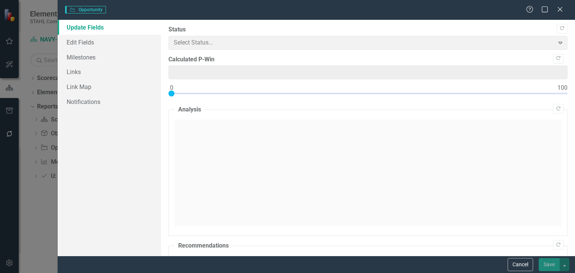
click at [76, 41] on div "Opportunity Opportunity Help Maximize Close Update Fields Edit Fields Milestone…" at bounding box center [287, 136] width 575 height 273
type input "0"
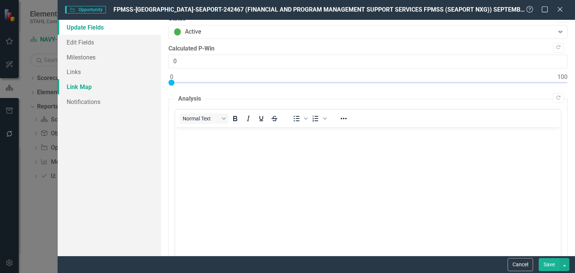
scroll to position [0, 0]
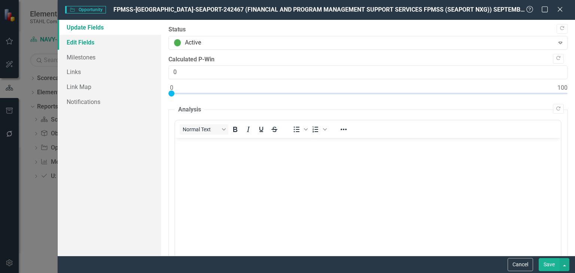
click at [91, 38] on link "Edit Fields" at bounding box center [109, 42] width 103 height 15
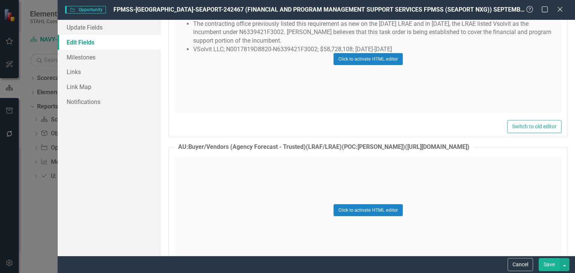
scroll to position [489, 0]
click at [353, 204] on button "Click to activate HTML editor" at bounding box center [368, 210] width 69 height 12
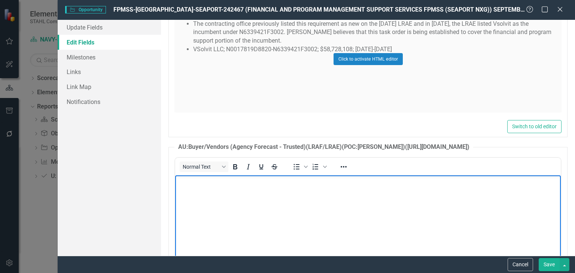
click at [358, 197] on body "Rich Text Area. Press ALT-0 for help." at bounding box center [368, 231] width 386 height 112
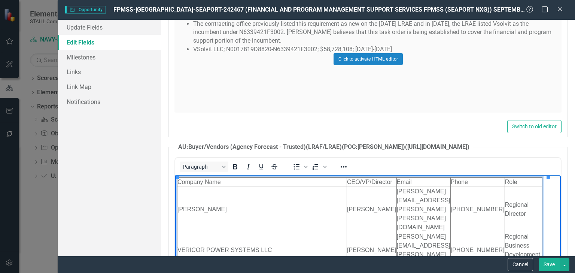
scroll to position [151, 0]
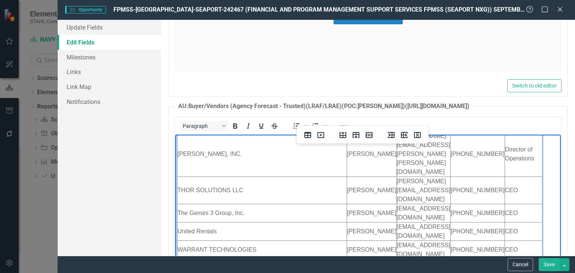
click at [542, 263] on button "Save" at bounding box center [549, 264] width 21 height 13
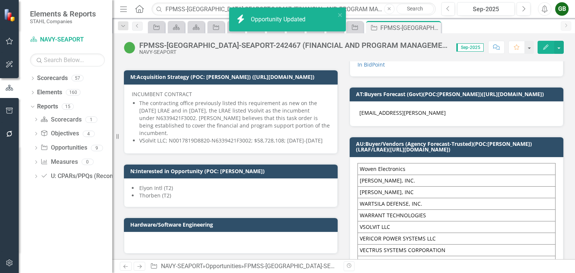
click at [494, 153] on h3 "AU:Buyer/Vendors (Agency Forecast-Trusted)(POC:[PERSON_NAME])(LRAF/LRAE)([URL][…" at bounding box center [458, 147] width 204 height 12
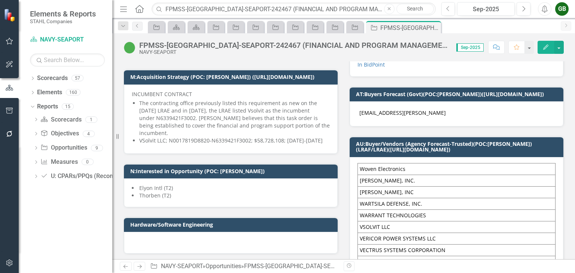
click at [545, 46] on icon "Edit" at bounding box center [546, 47] width 7 height 5
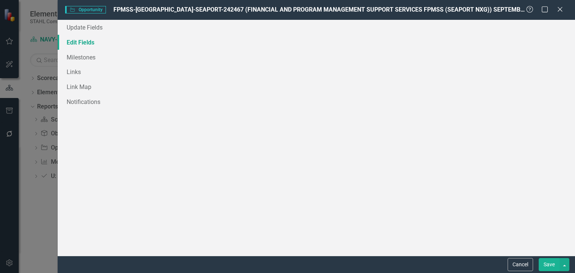
click at [72, 42] on div "Opportunity Opportunity FPMSS-NSWC-SEAPORT-242467 (FINANCIAL AND PROGRAM MANAGE…" at bounding box center [287, 136] width 575 height 273
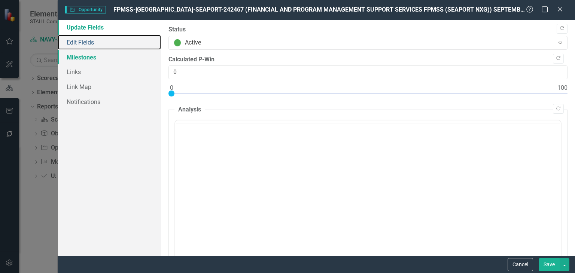
drag, startPoint x: 90, startPoint y: 42, endPoint x: 117, endPoint y: 51, distance: 28.8
click at [90, 42] on link "Edit Fields" at bounding box center [109, 42] width 103 height 15
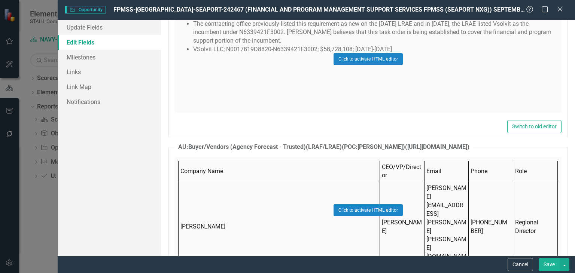
scroll to position [4451, 0]
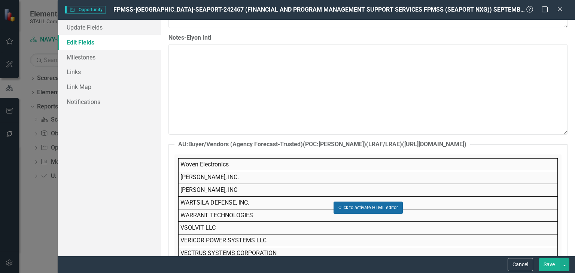
click at [360, 202] on button "Click to activate HTML editor" at bounding box center [368, 208] width 69 height 12
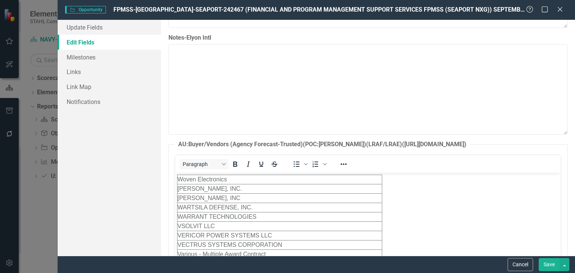
scroll to position [0, 0]
click at [305, 197] on td "[PERSON_NAME], INC" at bounding box center [279, 198] width 205 height 9
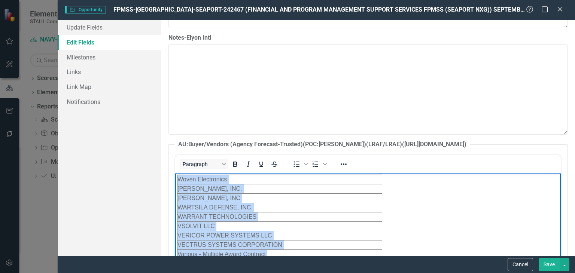
paste body "Rich Text Area. Press ALT-0 for help."
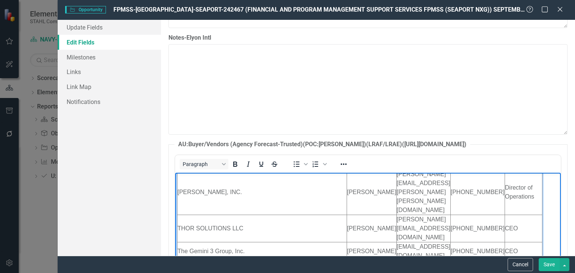
scroll to position [4492, 0]
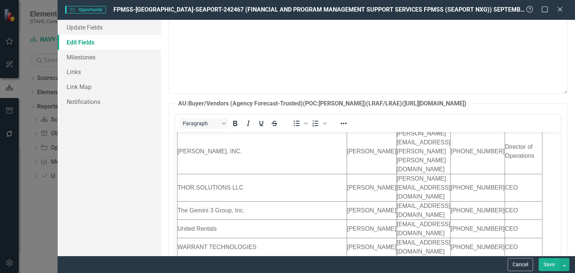
click at [544, 264] on button "Save" at bounding box center [549, 264] width 21 height 13
